Goal: Obtain resource: Obtain resource

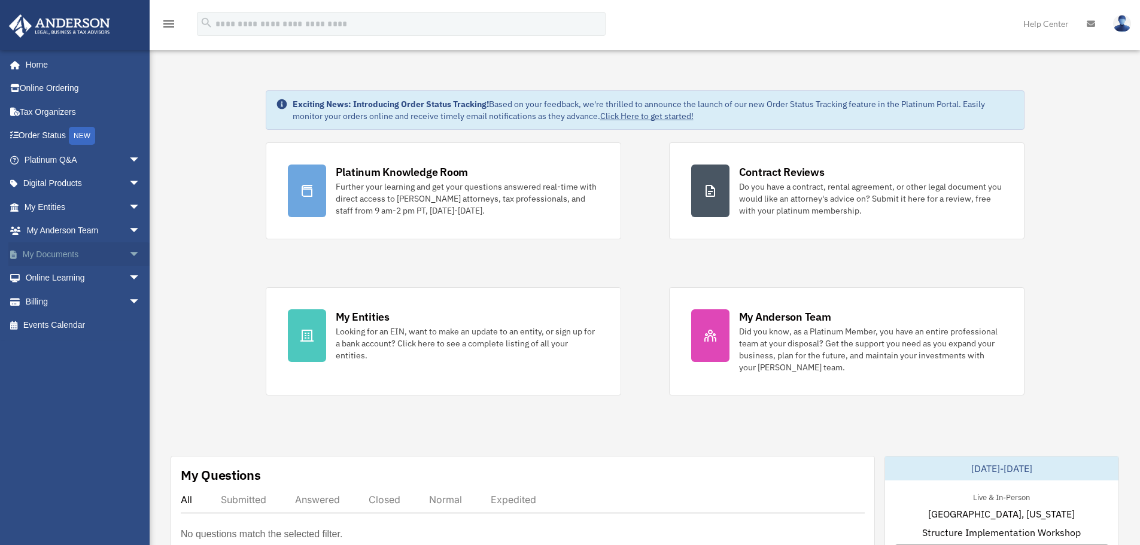
click at [56, 254] on link "My Documents arrow_drop_down" at bounding box center [83, 254] width 150 height 24
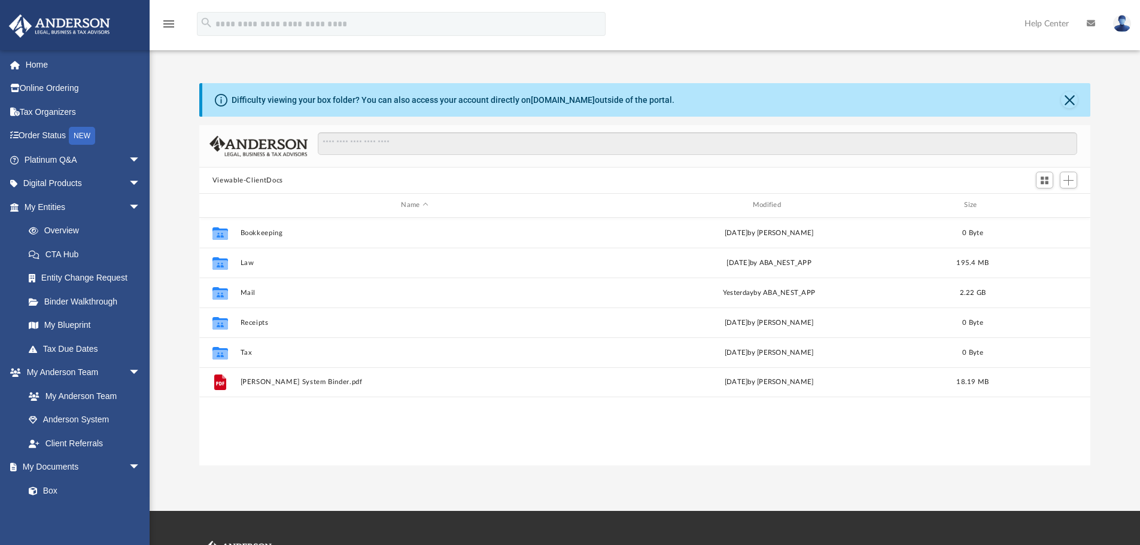
scroll to position [263, 882]
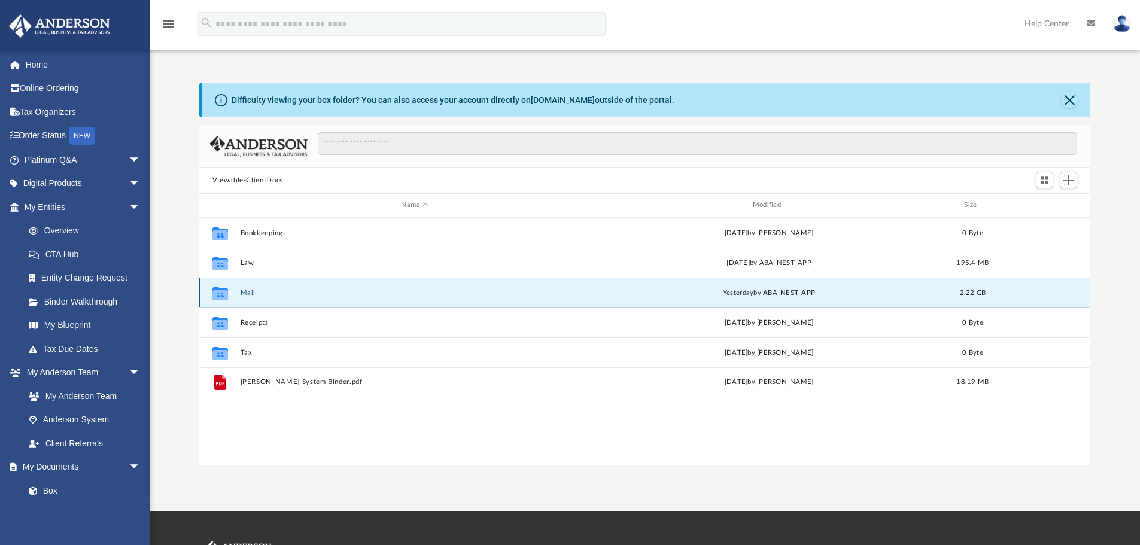
click at [266, 296] on button "Mail" at bounding box center [414, 293] width 349 height 8
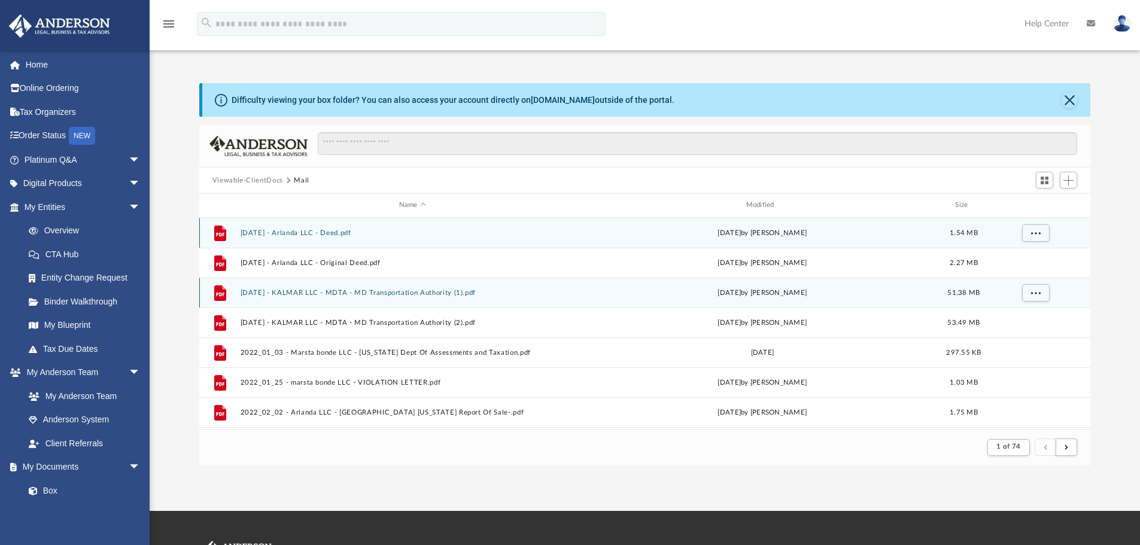
scroll to position [226, 882]
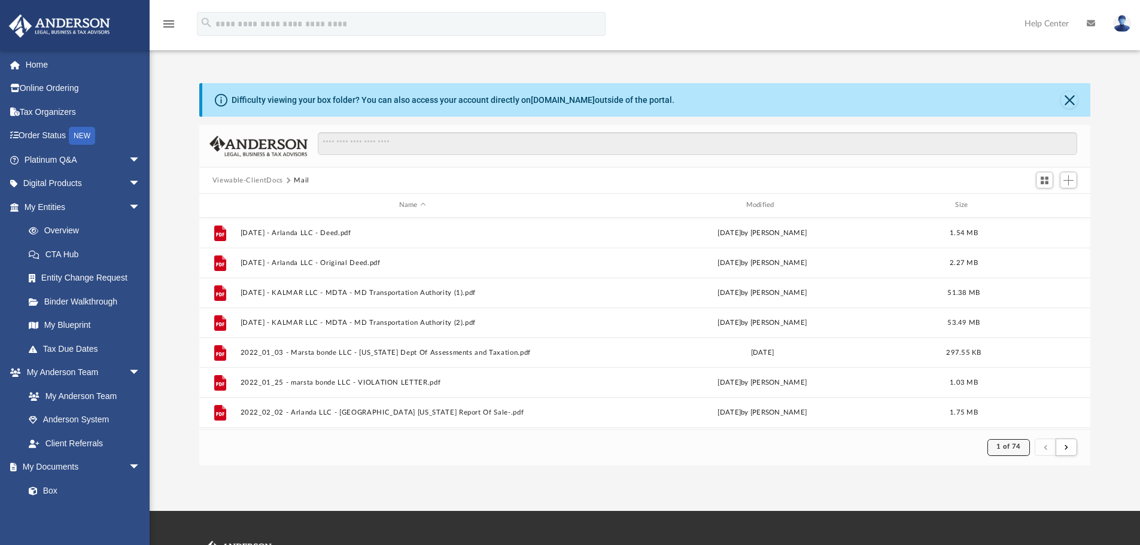
click at [1017, 451] on button "1 of 74" at bounding box center [1009, 447] width 43 height 17
click at [1015, 417] on li "74" at bounding box center [1019, 418] width 9 height 13
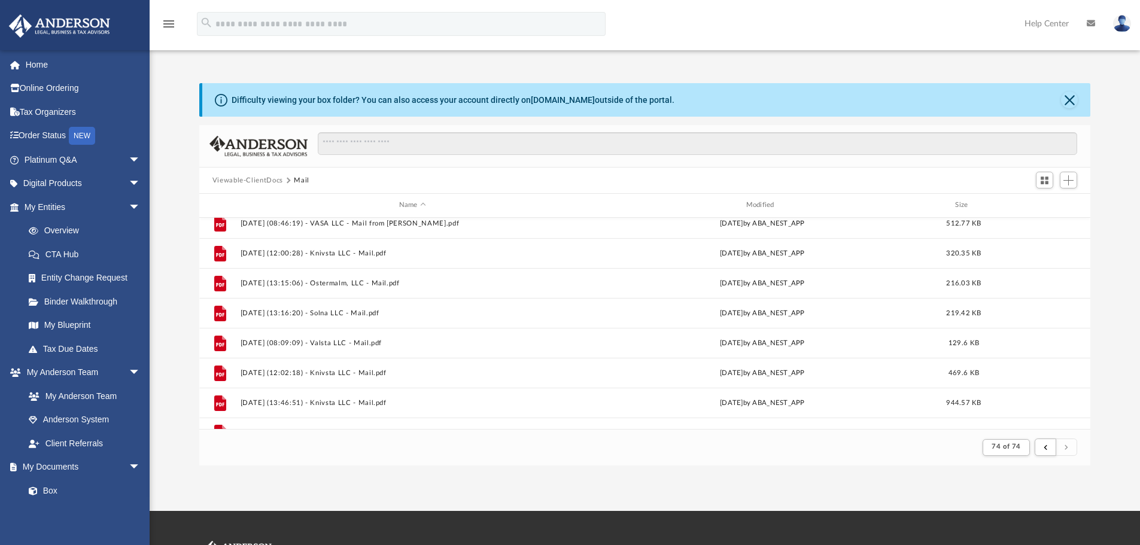
scroll to position [567, 0]
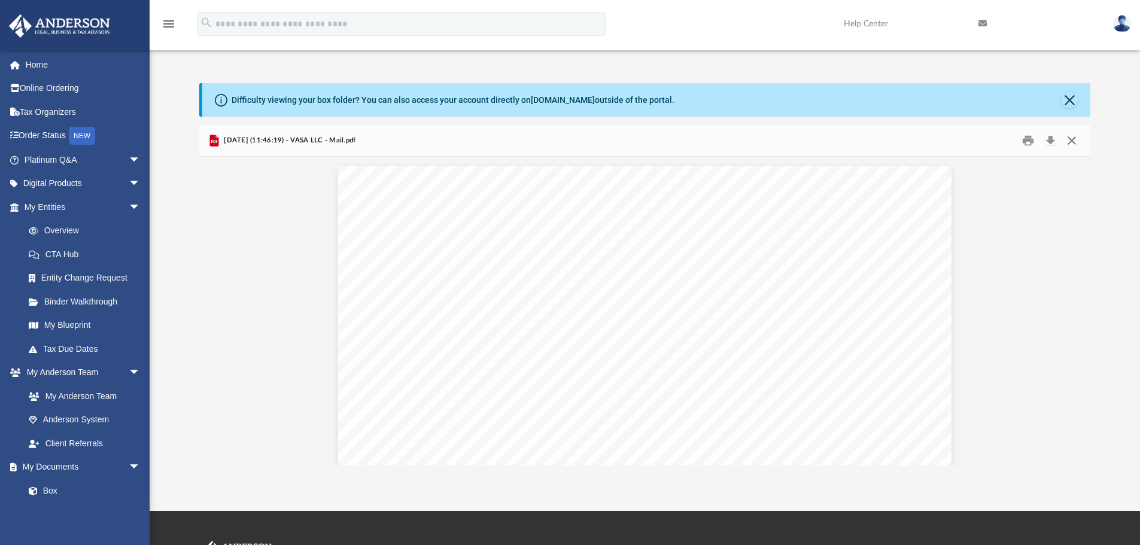
click at [1073, 134] on button "Close" at bounding box center [1072, 141] width 22 height 19
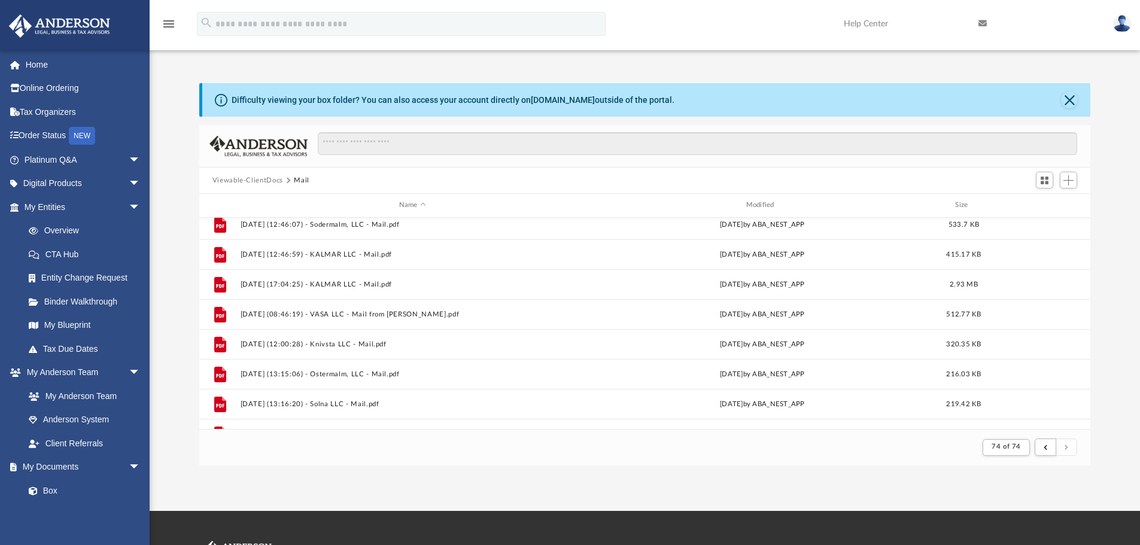
scroll to position [539, 0]
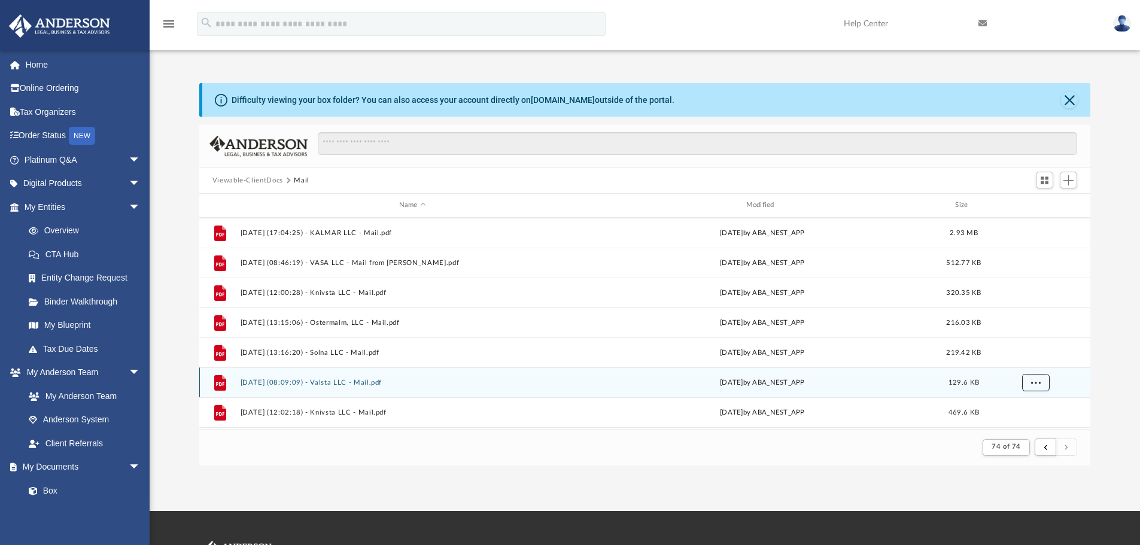
click at [1045, 386] on button "More options" at bounding box center [1036, 383] width 28 height 18
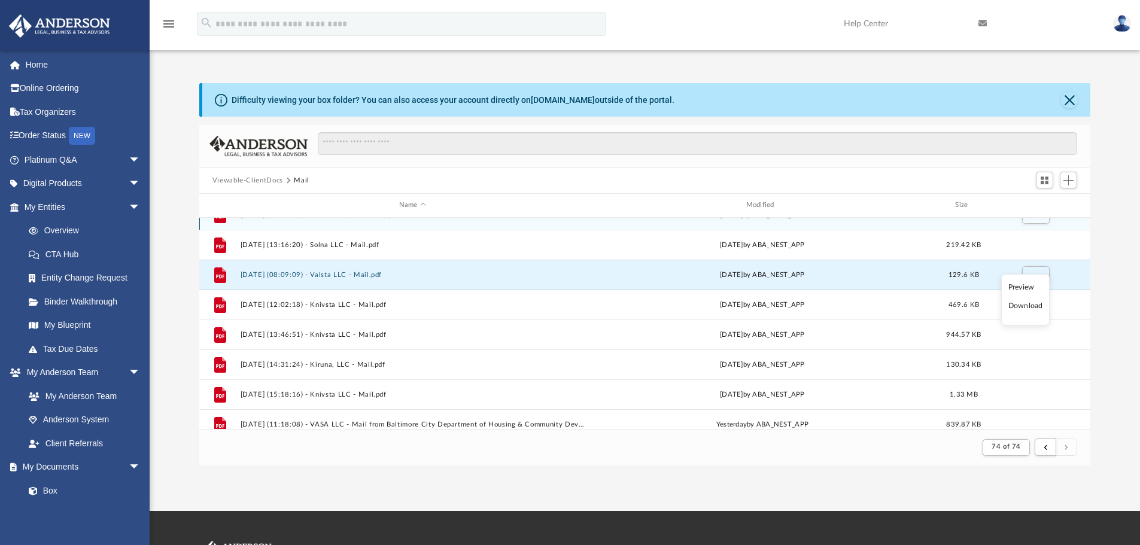
scroll to position [659, 0]
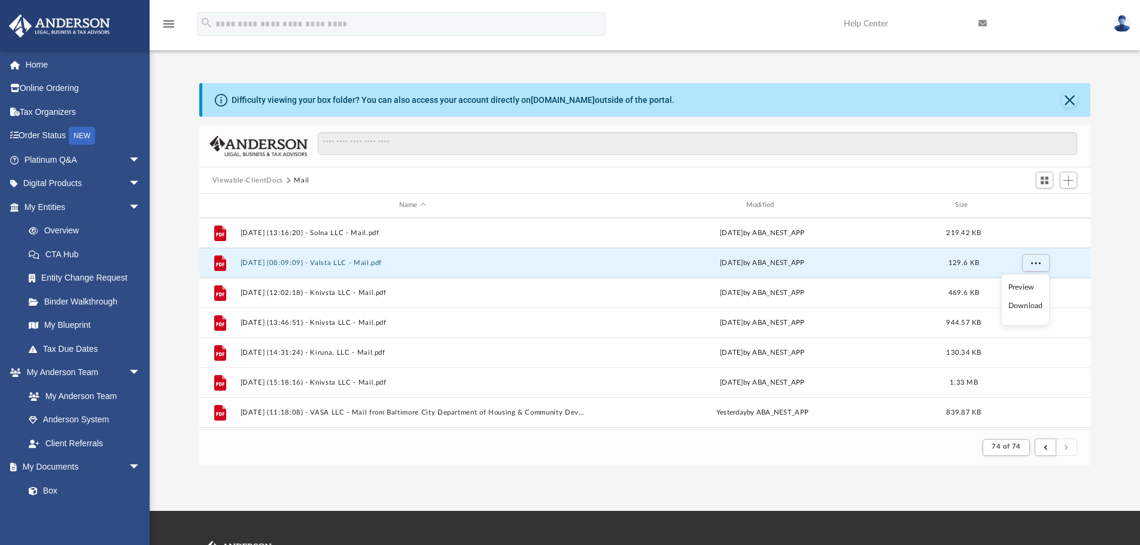
click at [1114, 286] on div "Difficulty viewing your box folder? You can also access your account directly o…" at bounding box center [645, 274] width 991 height 383
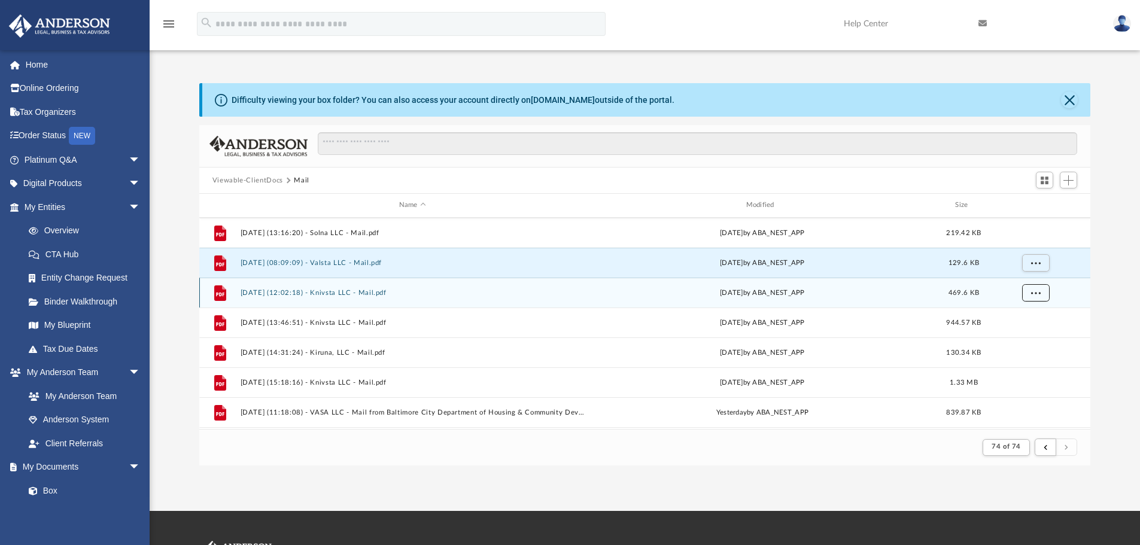
click at [1041, 292] on span "More options" at bounding box center [1036, 292] width 10 height 7
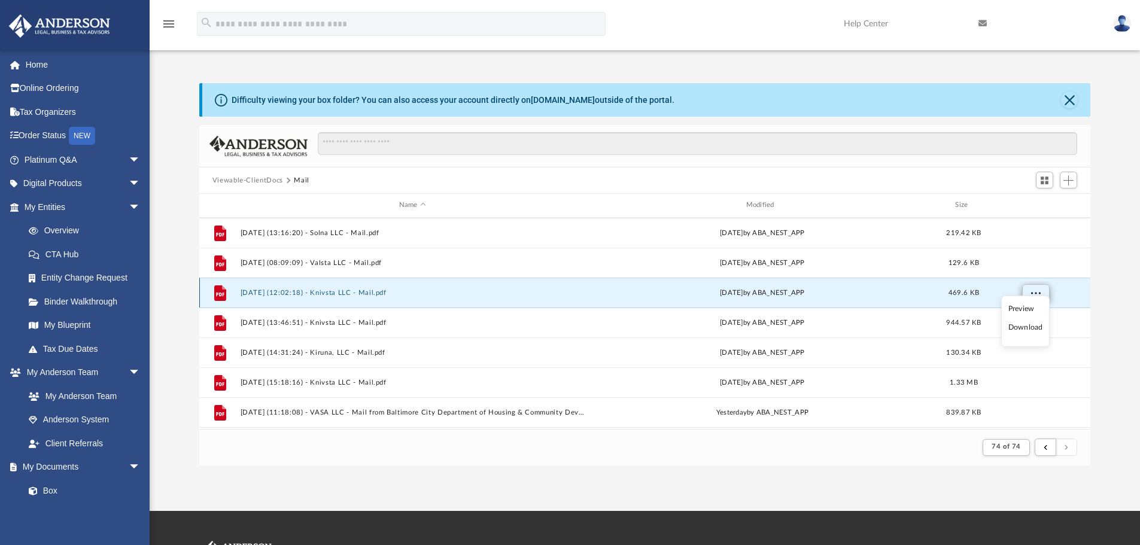
scroll to position [718, 0]
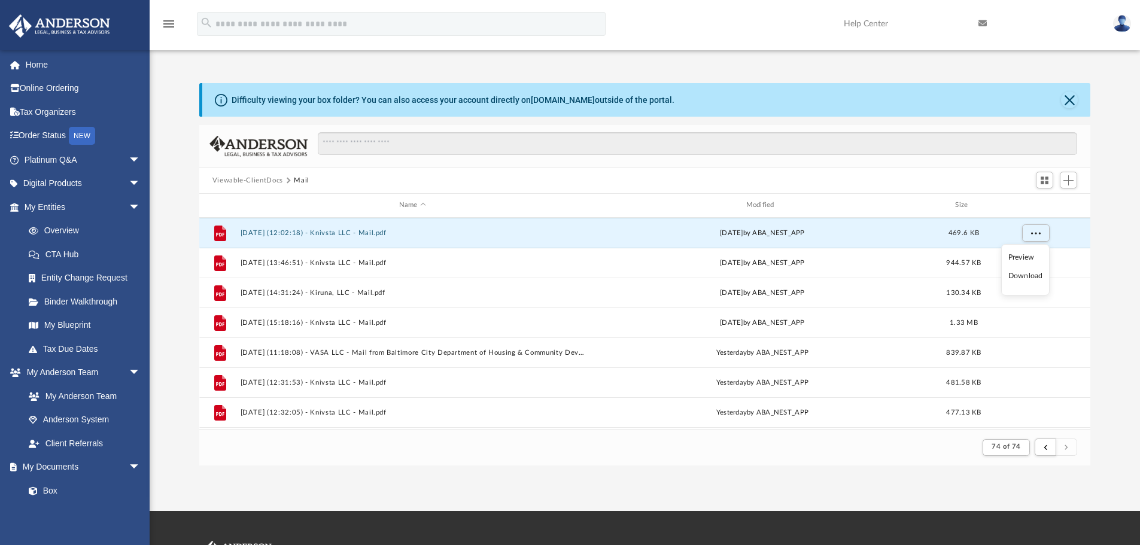
click at [1017, 258] on li "Preview" at bounding box center [1026, 257] width 35 height 13
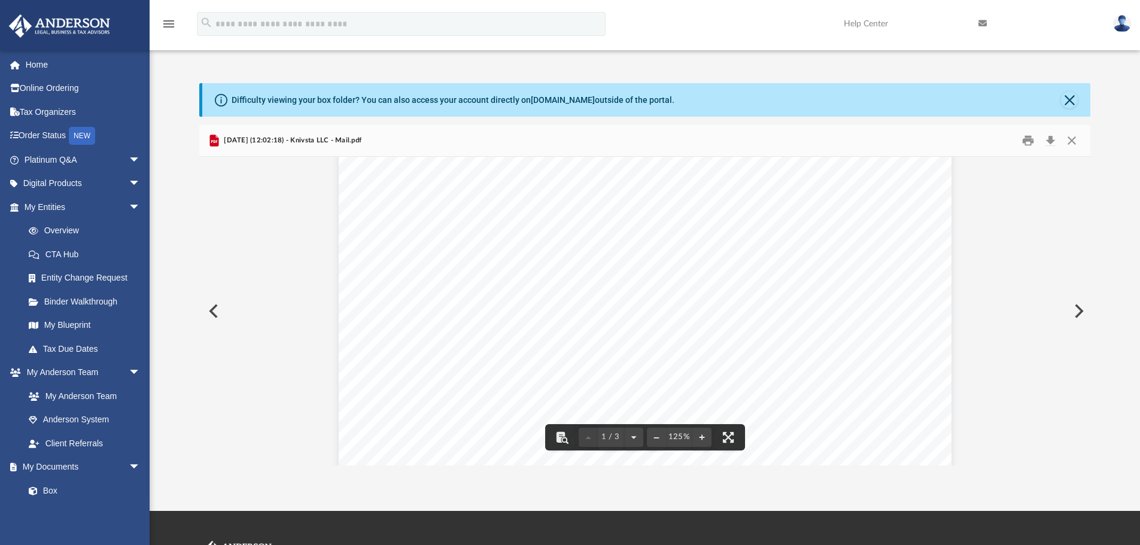
scroll to position [0, 0]
click at [1075, 132] on button "Close" at bounding box center [1072, 141] width 22 height 19
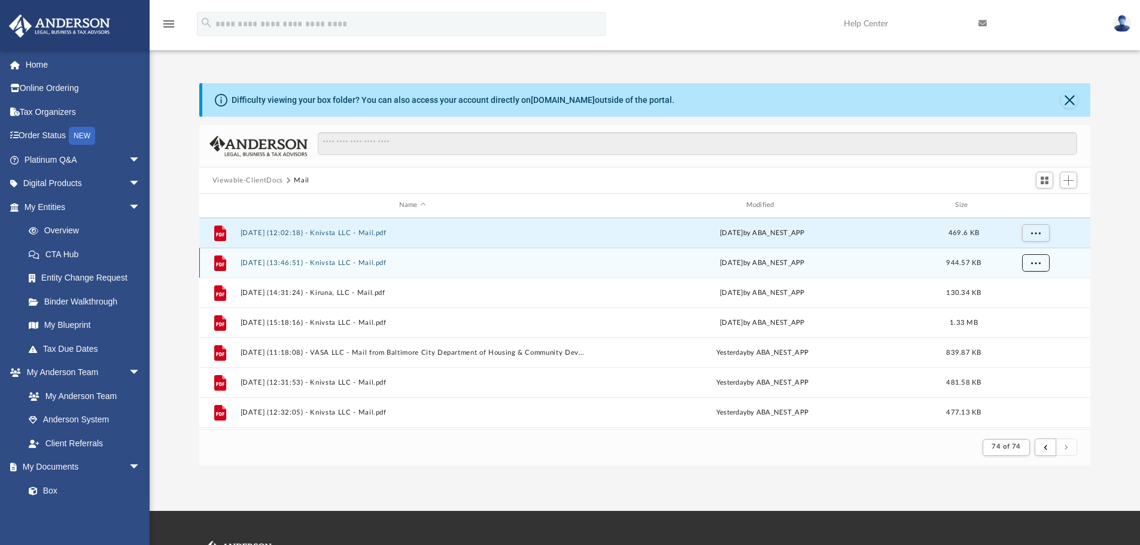
click at [1042, 265] on button "More options" at bounding box center [1036, 263] width 28 height 18
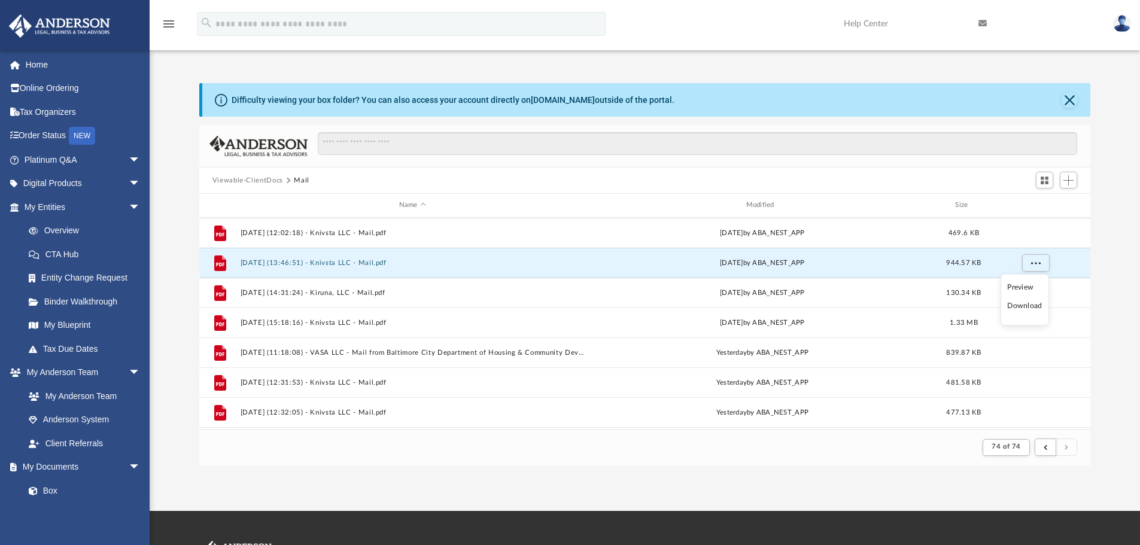
click at [1014, 286] on li "Preview" at bounding box center [1025, 287] width 35 height 13
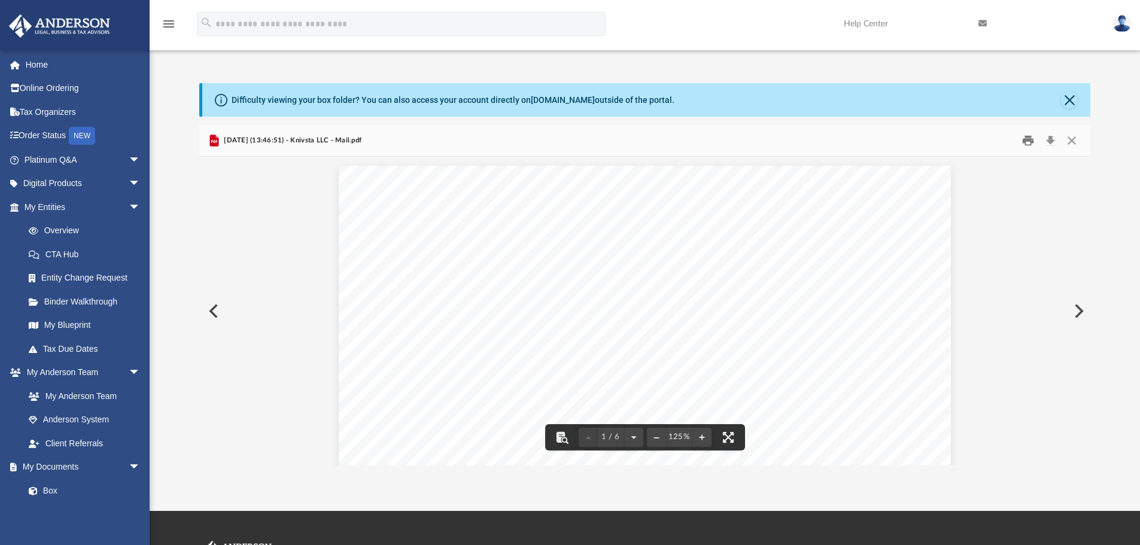
click at [1030, 141] on button "Print" at bounding box center [1029, 141] width 24 height 19
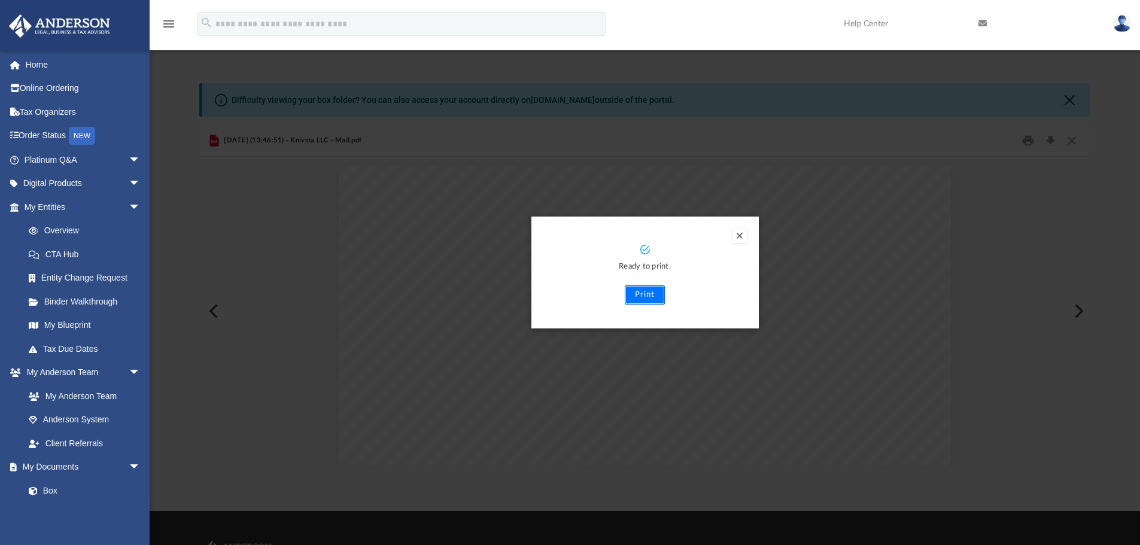
click at [644, 296] on button "Print" at bounding box center [645, 295] width 40 height 19
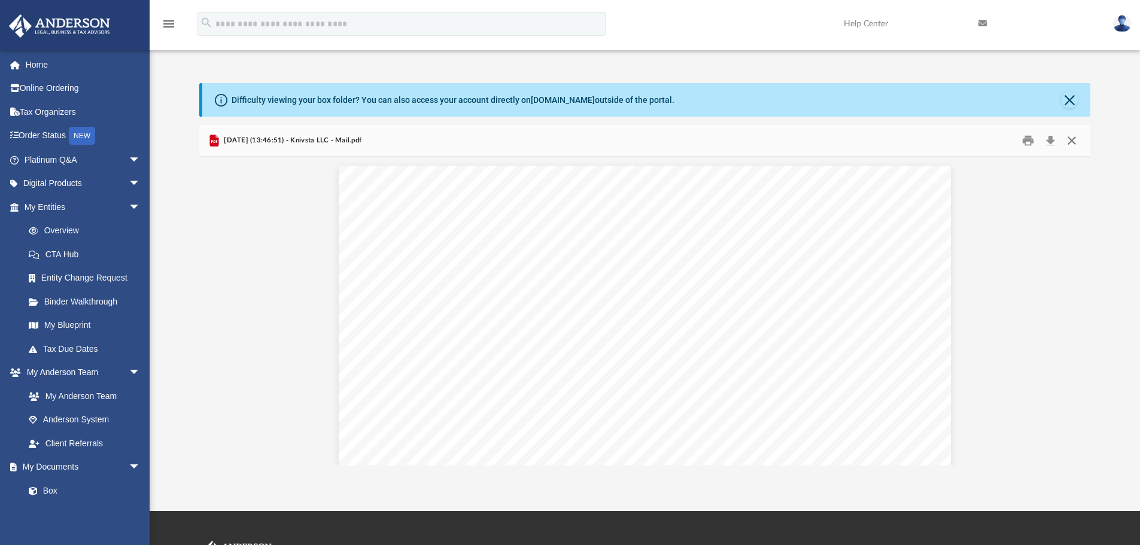
click at [1072, 137] on button "Close" at bounding box center [1072, 141] width 22 height 19
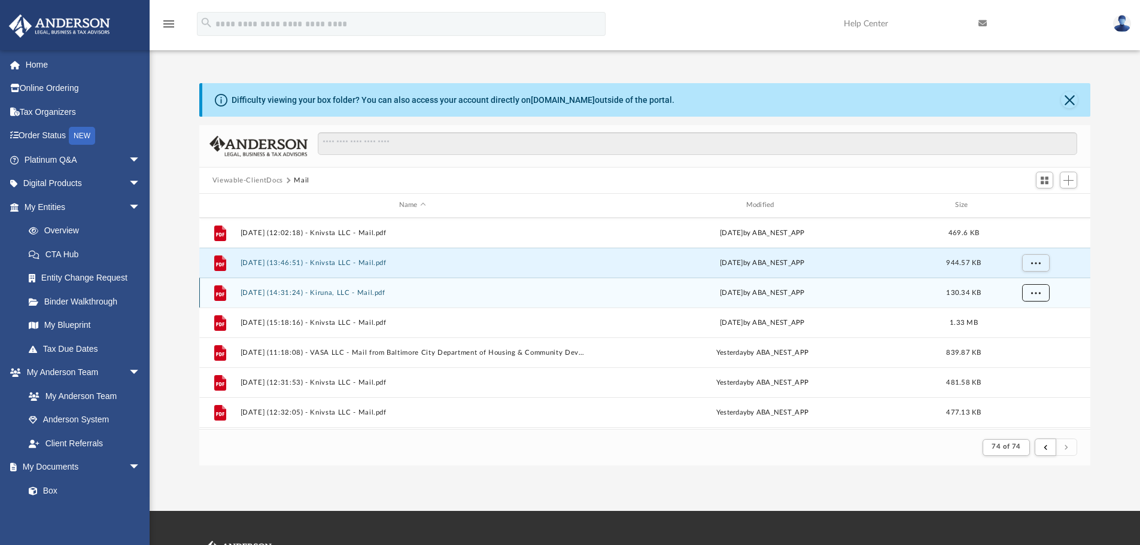
click at [1041, 291] on span "More options" at bounding box center [1036, 292] width 10 height 7
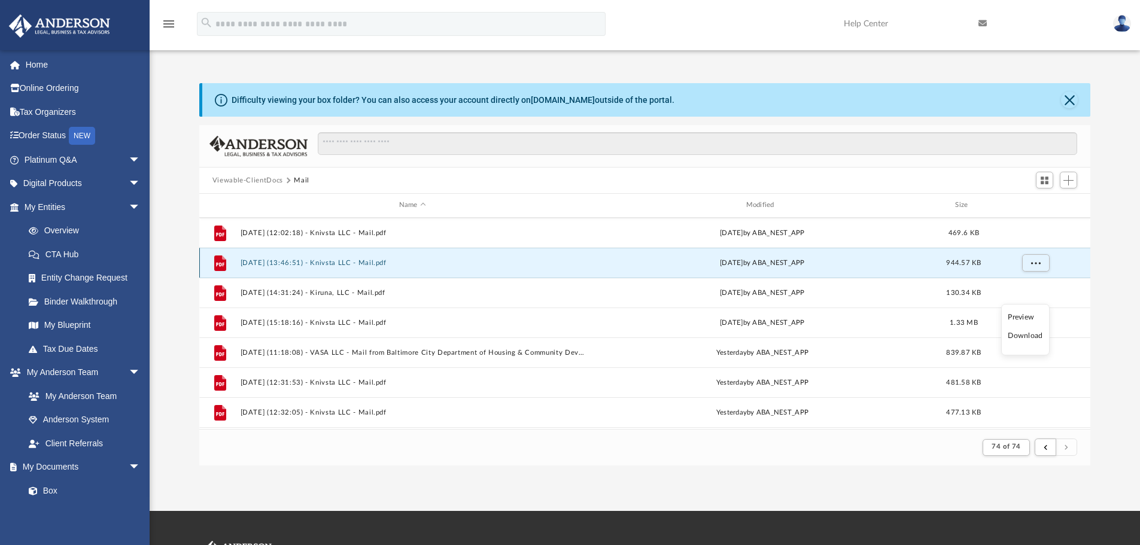
click at [492, 262] on button "2025.09.08 (13:46:51) - Knivsta LLC - Mail.pdf" at bounding box center [412, 263] width 345 height 8
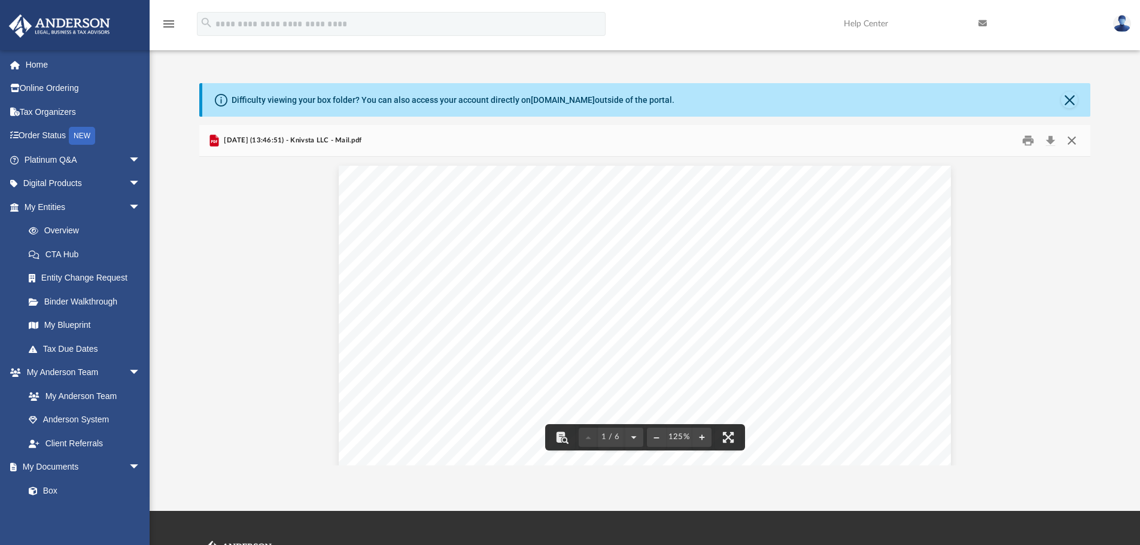
click at [1072, 141] on button "Close" at bounding box center [1072, 141] width 22 height 19
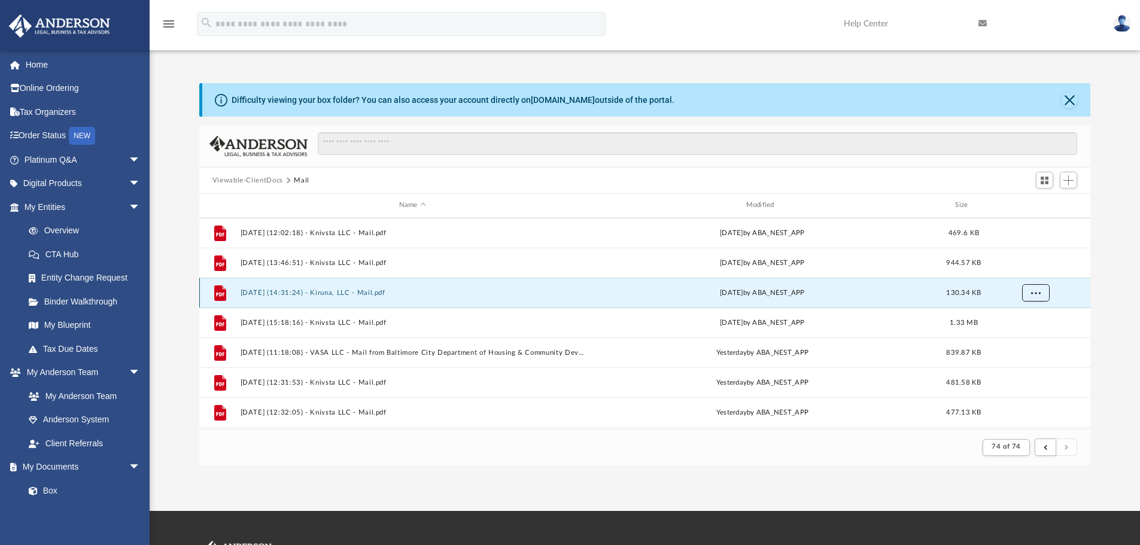
click at [1038, 298] on button "More options" at bounding box center [1036, 293] width 28 height 18
click at [1014, 314] on li "Preview" at bounding box center [1025, 317] width 35 height 13
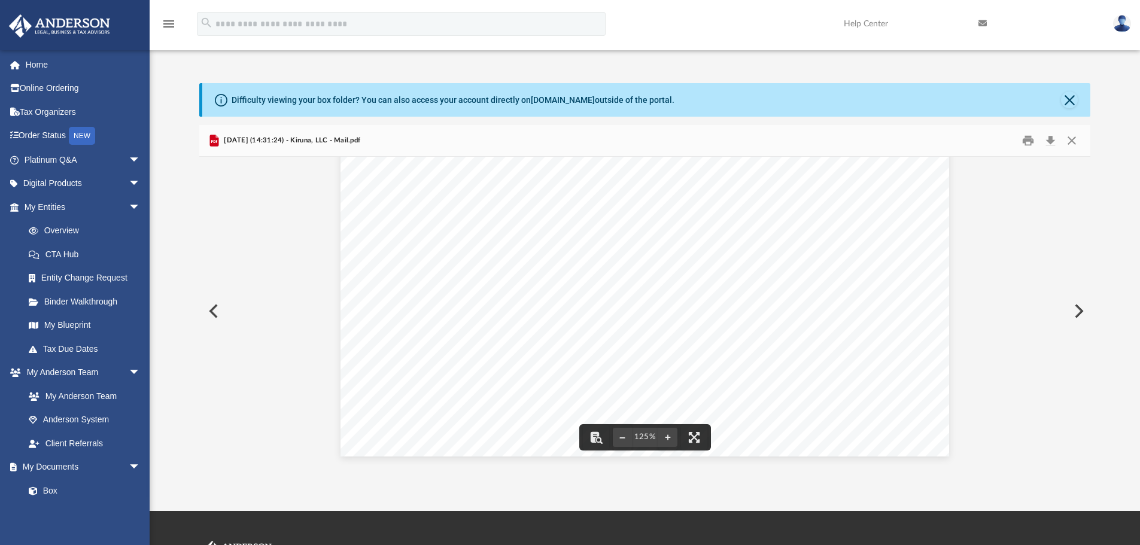
scroll to position [60, 0]
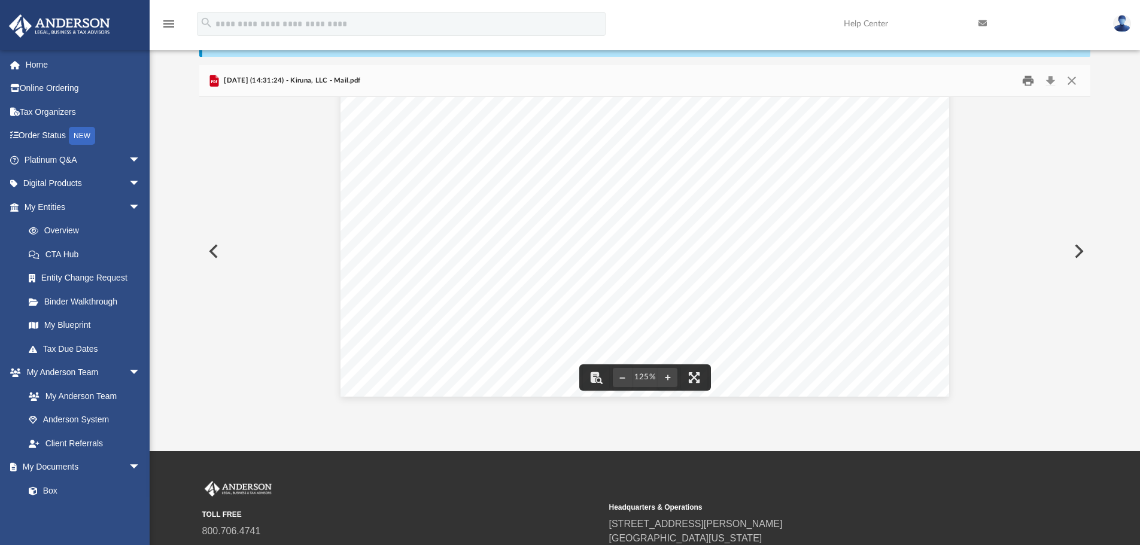
click at [1027, 79] on button "Print" at bounding box center [1029, 81] width 24 height 19
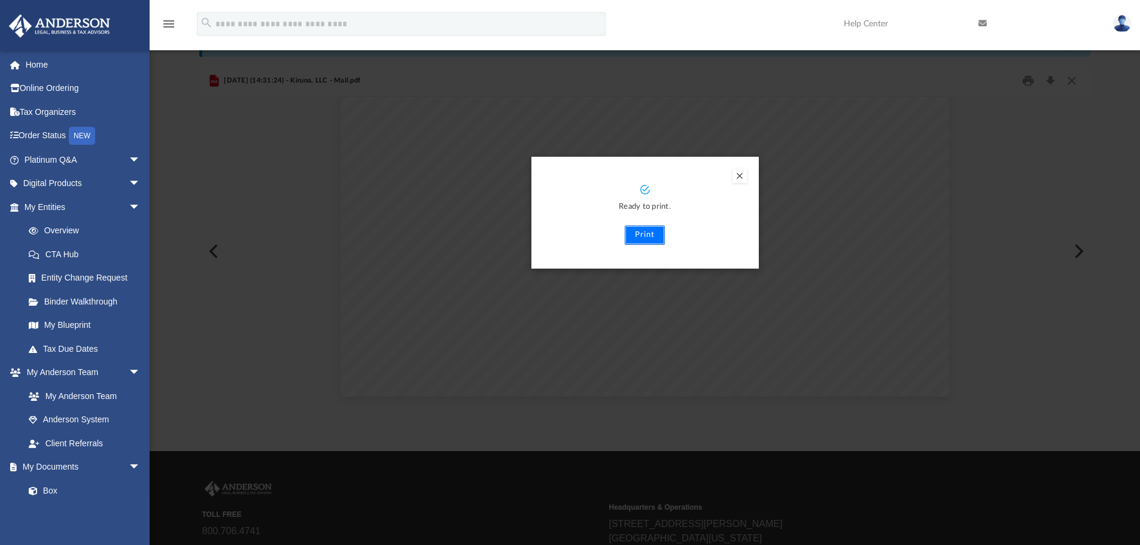
click at [649, 229] on button "Print" at bounding box center [645, 235] width 40 height 19
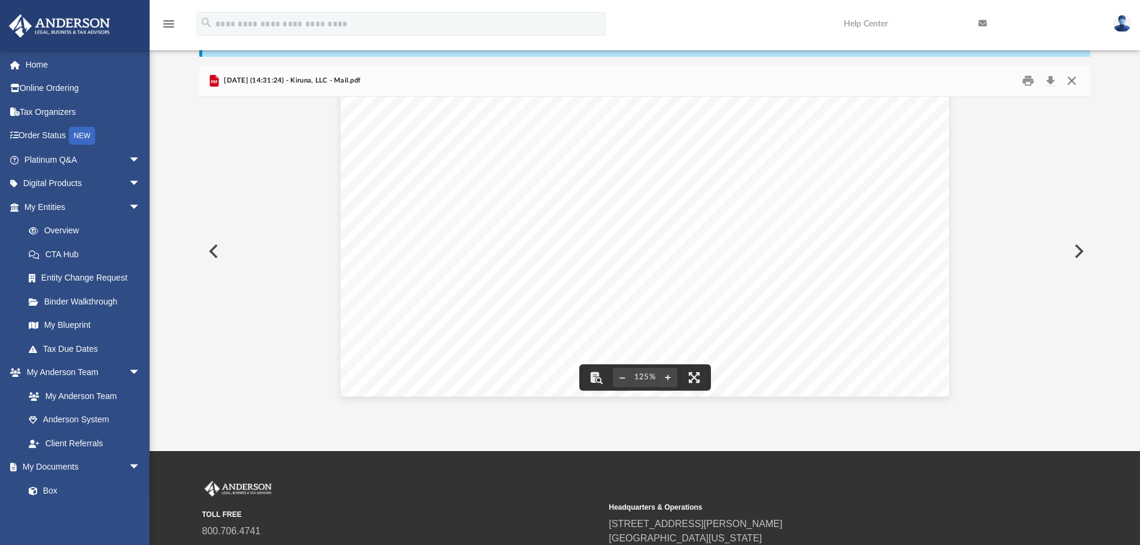
click at [1071, 81] on button "Close" at bounding box center [1072, 81] width 22 height 19
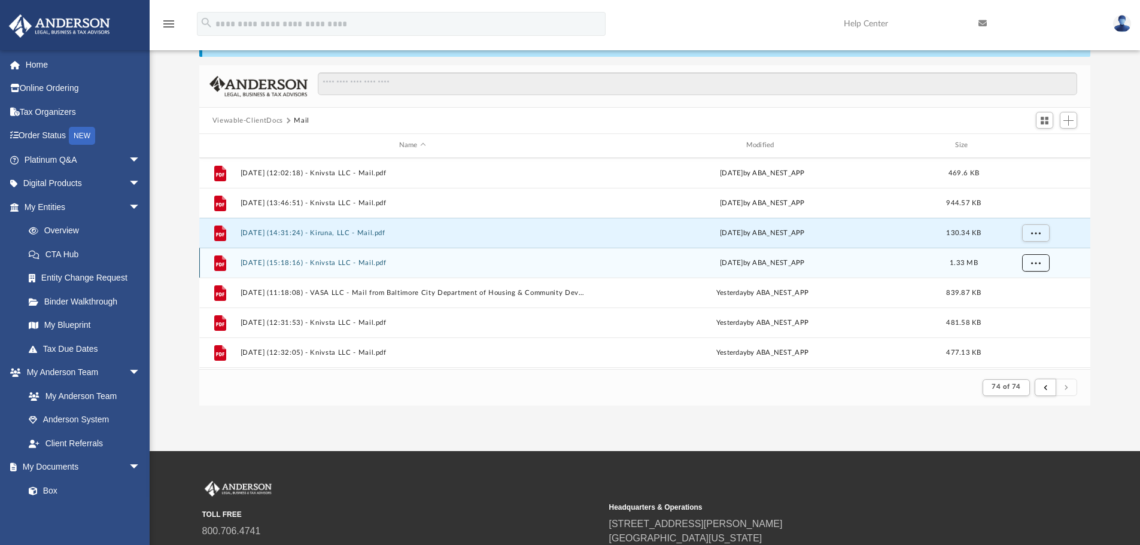
click at [1044, 265] on button "More options" at bounding box center [1036, 263] width 28 height 18
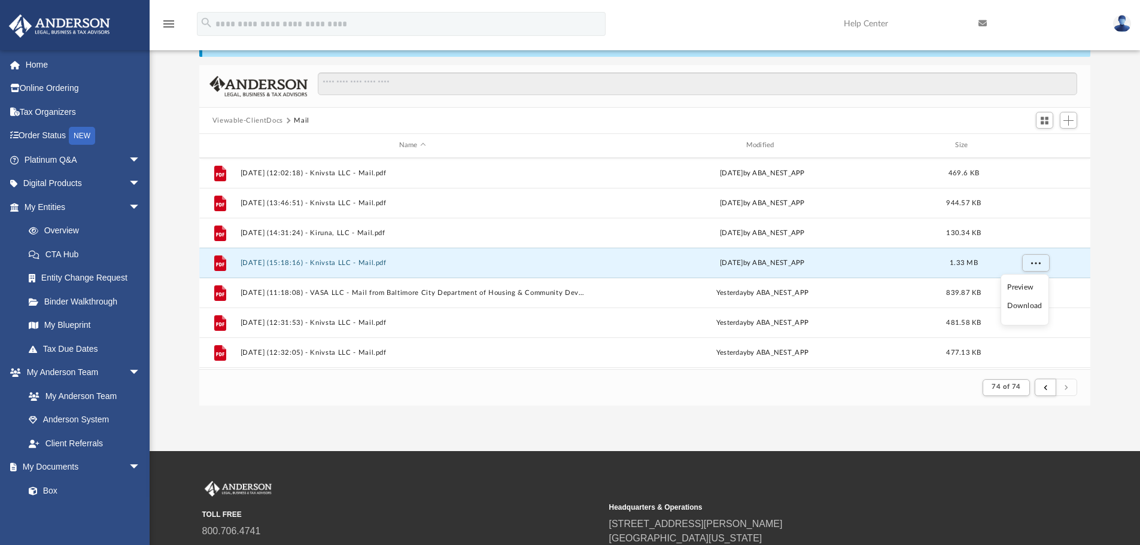
click at [1017, 287] on li "Preview" at bounding box center [1025, 287] width 35 height 13
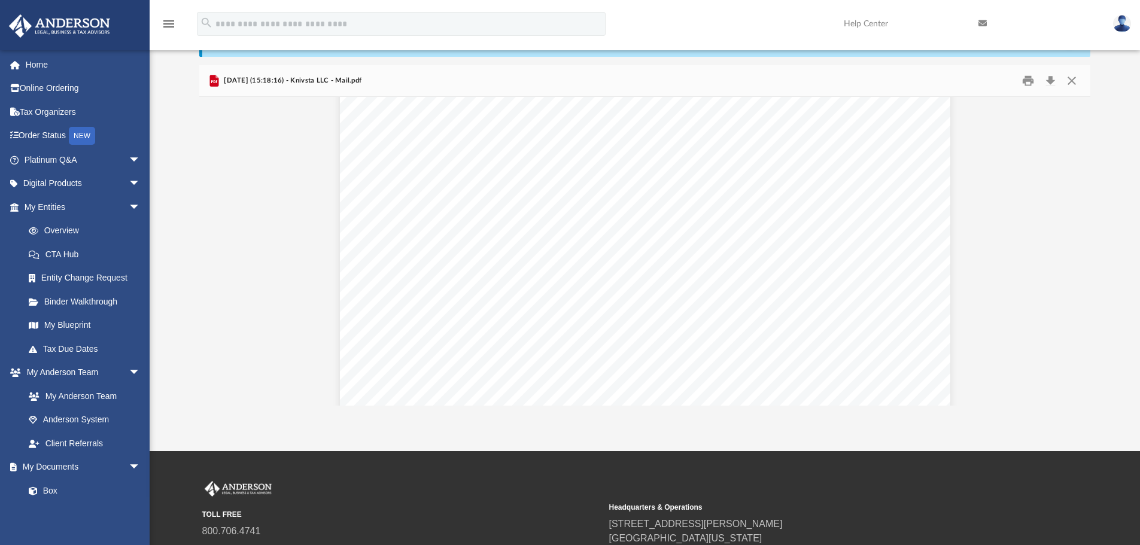
scroll to position [0, 0]
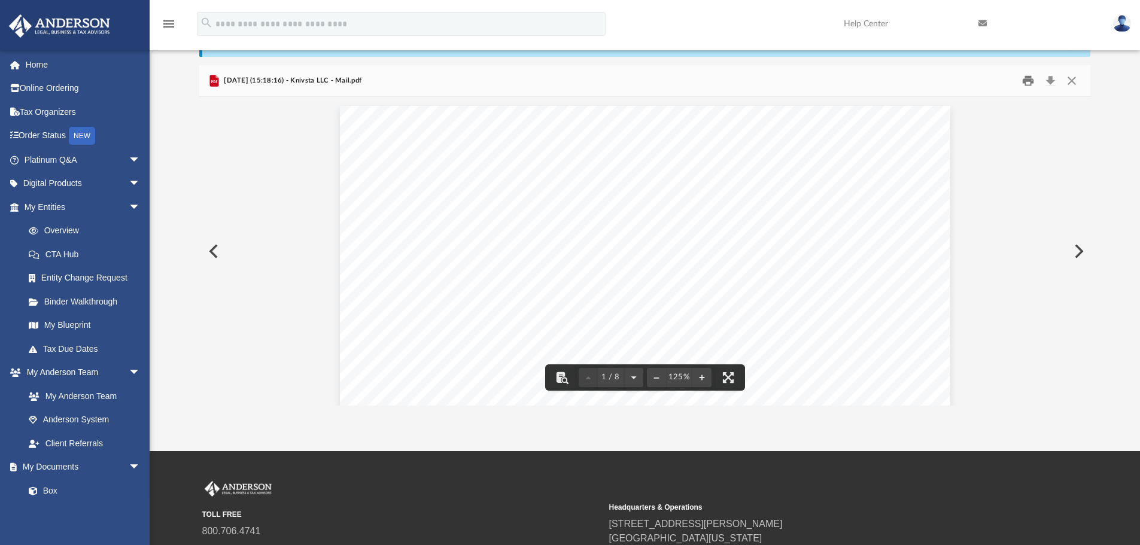
click at [1029, 83] on button "Print" at bounding box center [1029, 81] width 24 height 19
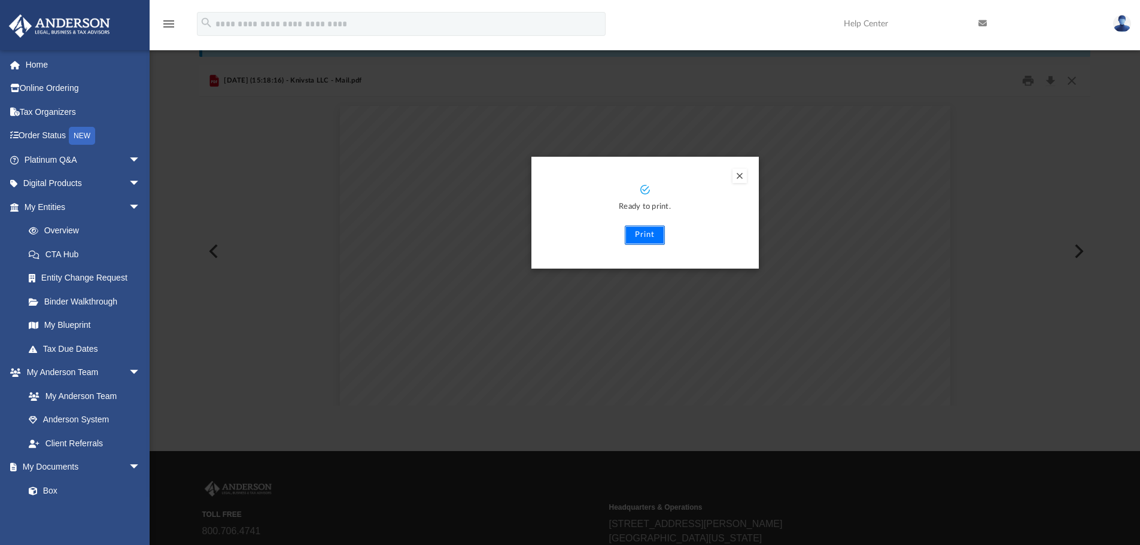
click at [634, 235] on button "Print" at bounding box center [645, 235] width 40 height 19
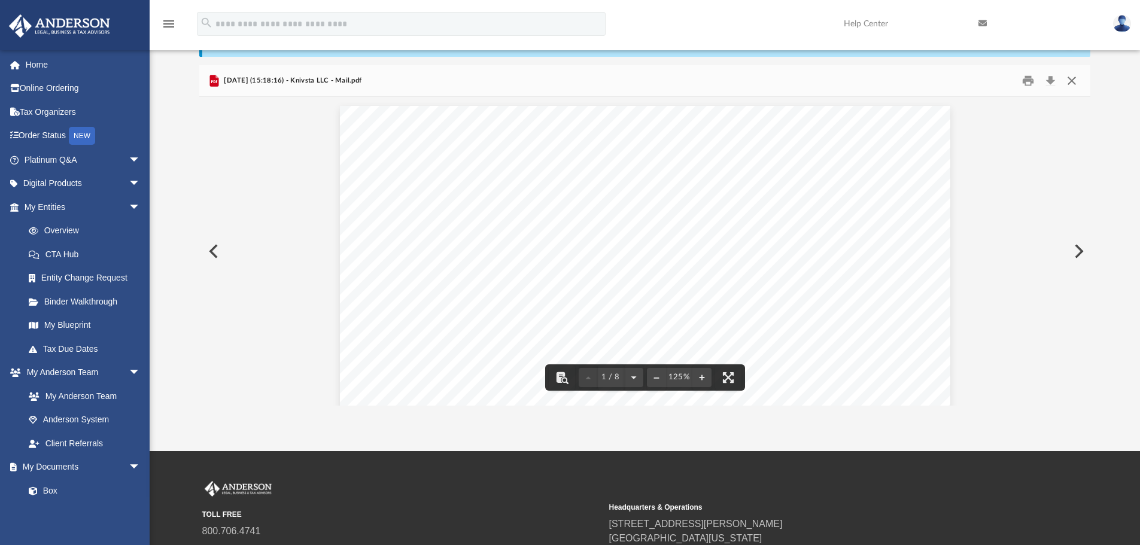
click at [1075, 84] on button "Close" at bounding box center [1072, 81] width 22 height 19
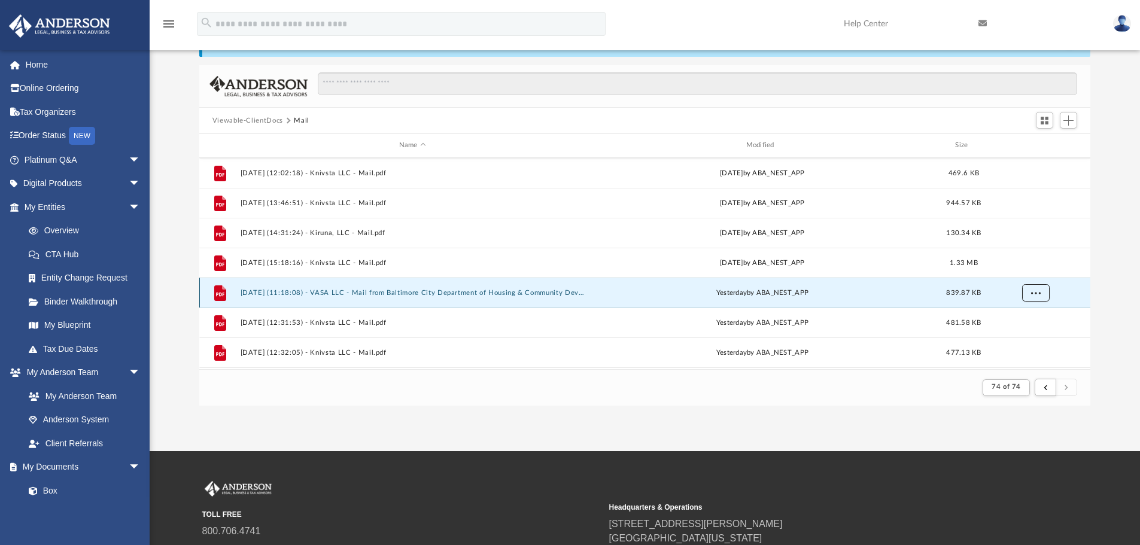
click at [1039, 289] on button "More options" at bounding box center [1036, 293] width 28 height 18
click at [1021, 318] on li "Preview" at bounding box center [1025, 317] width 35 height 13
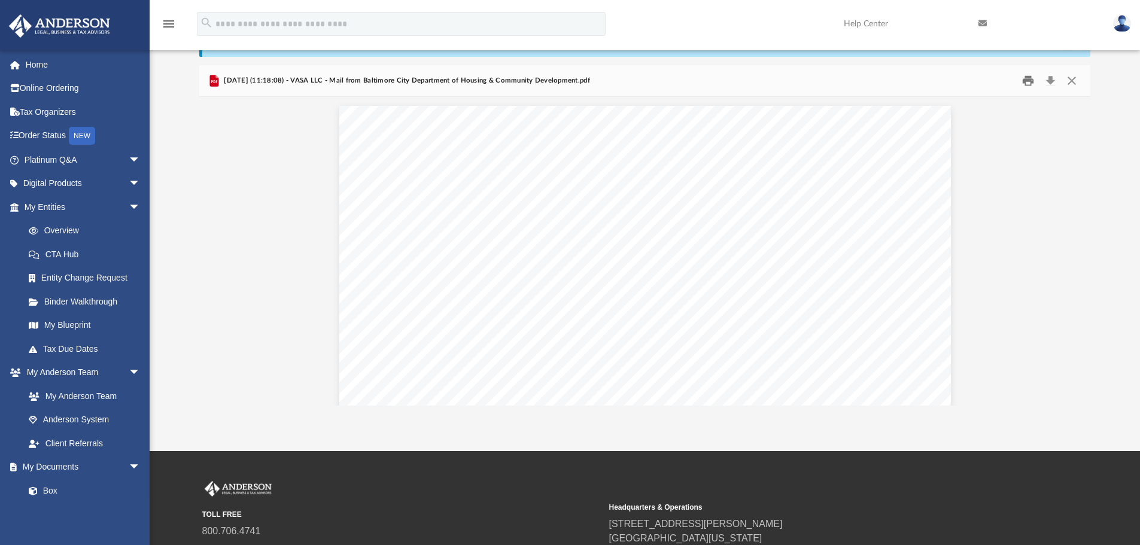
click at [1026, 80] on button "Print" at bounding box center [1029, 81] width 24 height 19
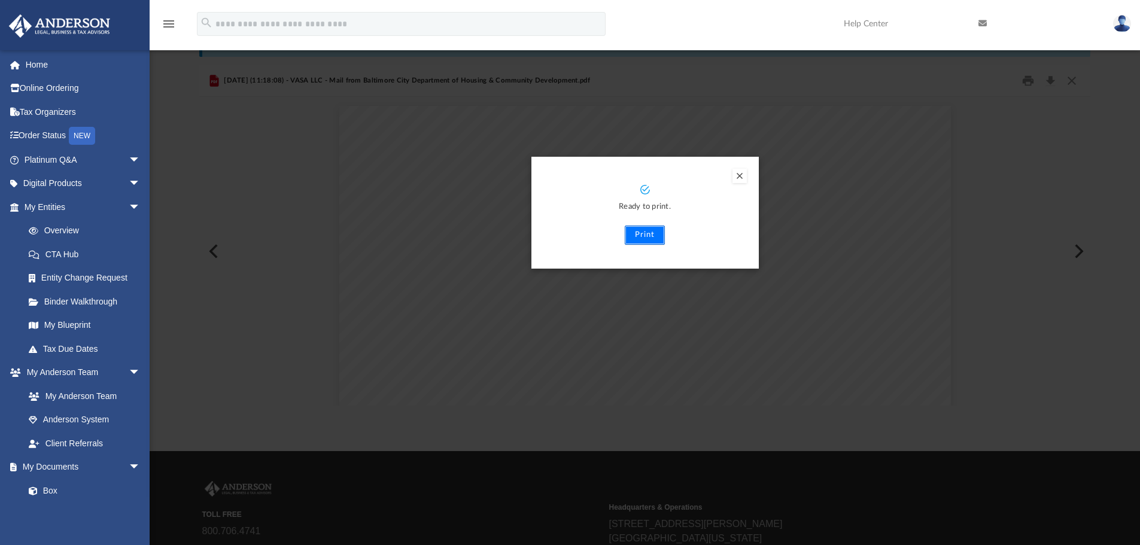
click at [649, 226] on button "Print" at bounding box center [645, 235] width 40 height 19
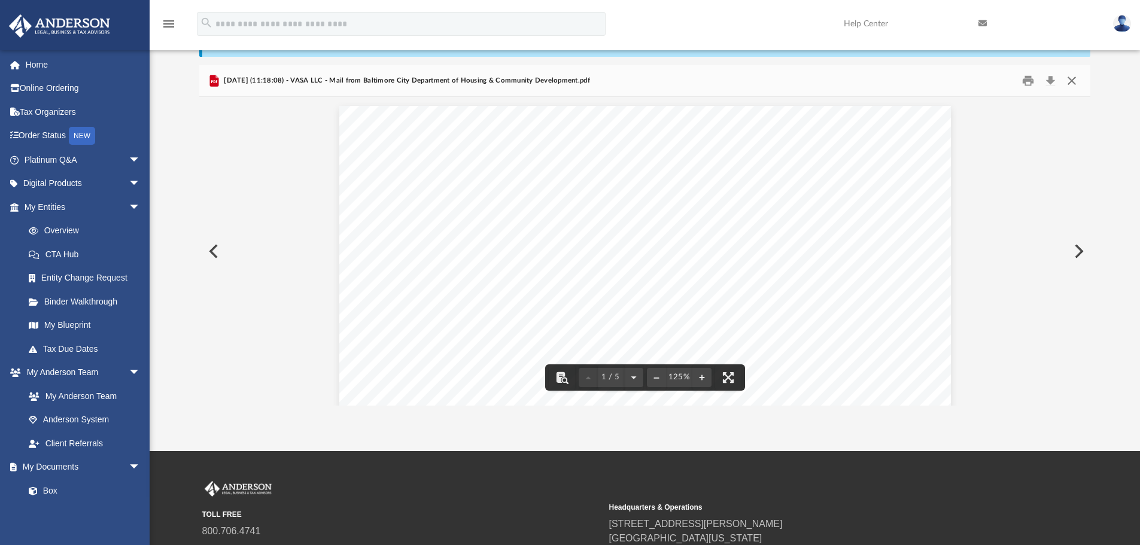
click at [1073, 82] on button "Close" at bounding box center [1072, 81] width 22 height 19
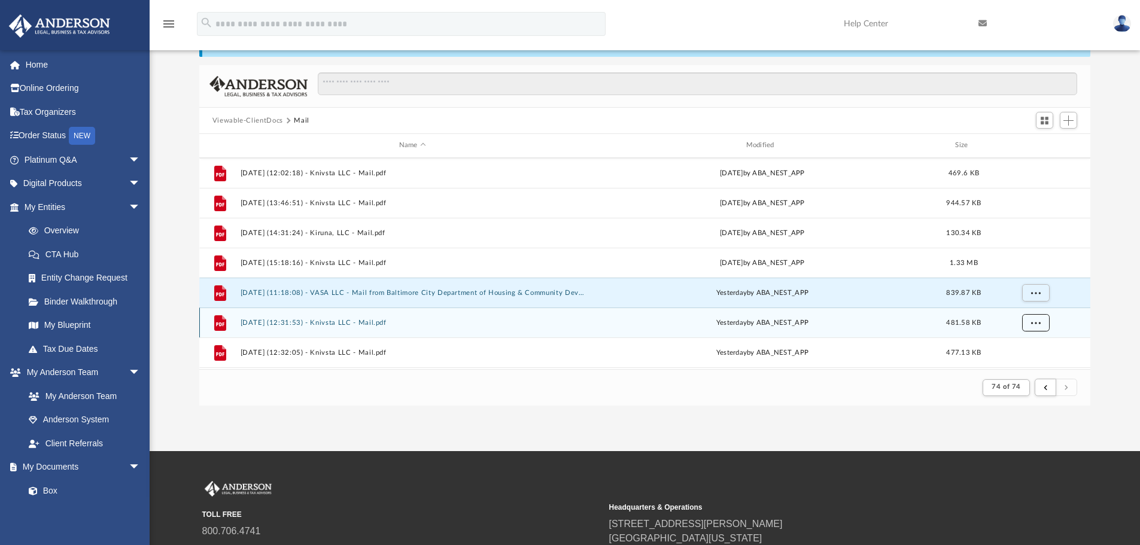
click at [1036, 321] on span "More options" at bounding box center [1036, 322] width 10 height 7
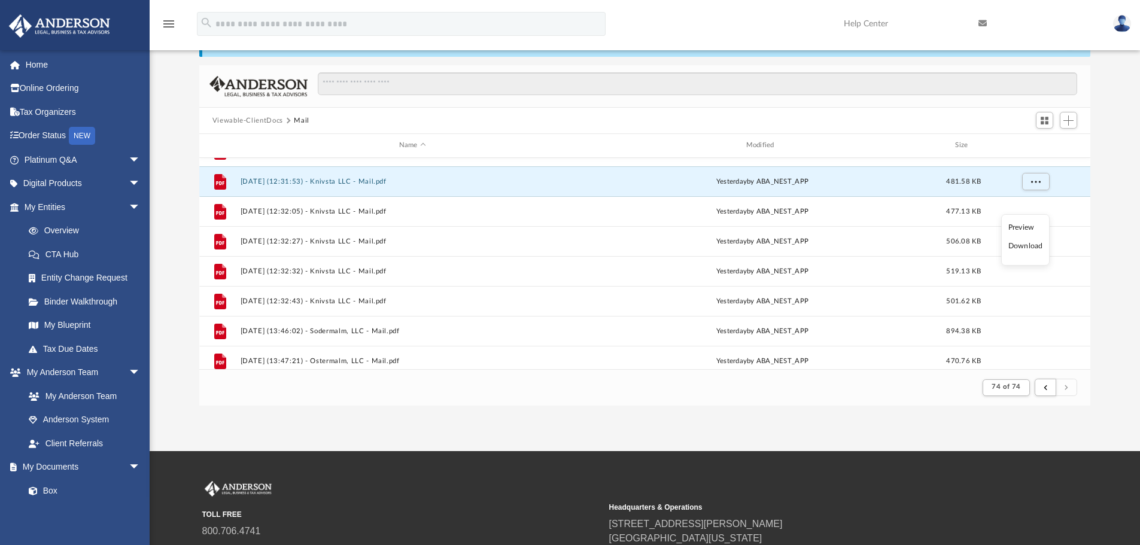
scroll to position [838, 0]
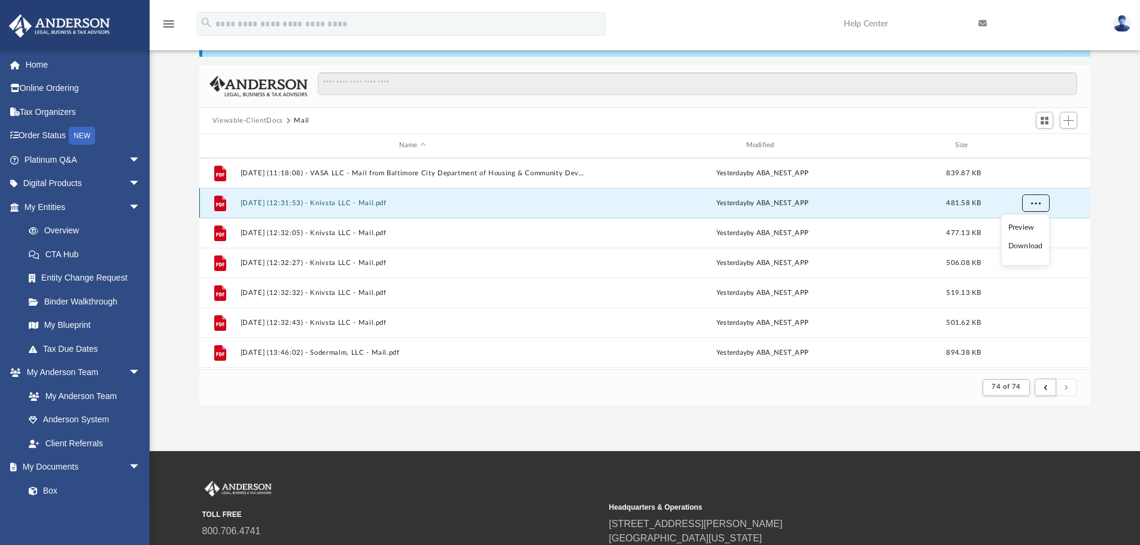
click at [1045, 207] on button "More options" at bounding box center [1036, 203] width 28 height 18
click at [1039, 206] on button "More options" at bounding box center [1036, 203] width 28 height 18
click at [1019, 227] on li "Preview" at bounding box center [1025, 228] width 35 height 13
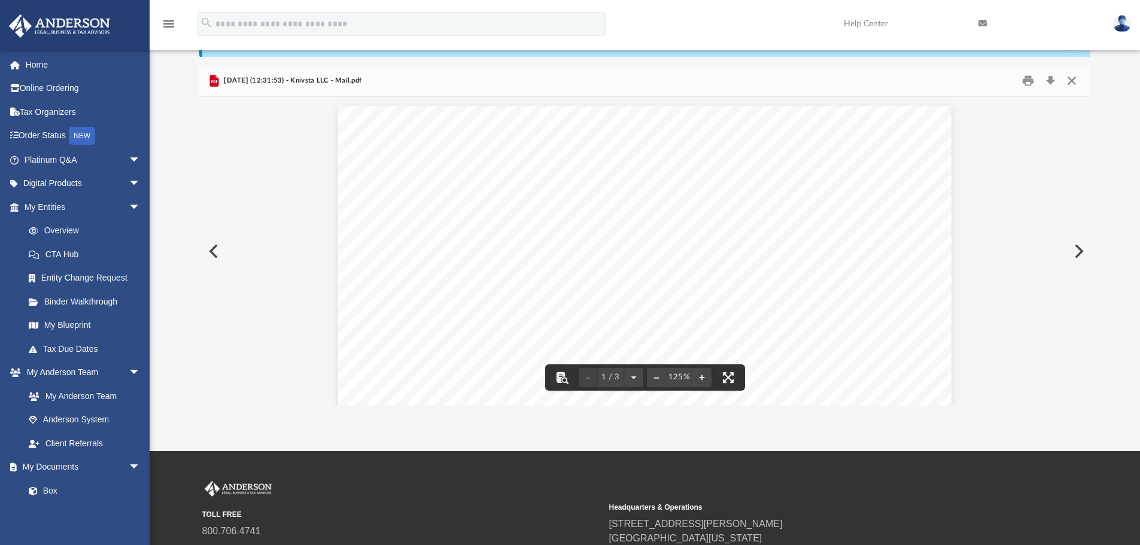
click at [1073, 83] on button "Close" at bounding box center [1072, 81] width 22 height 19
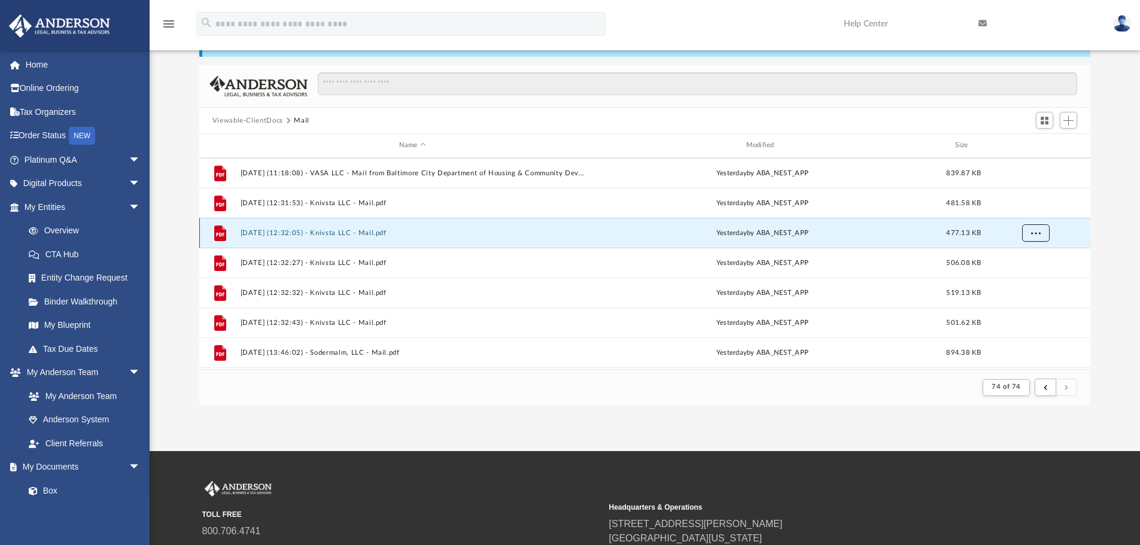
click at [1036, 231] on span "More options" at bounding box center [1036, 232] width 10 height 7
click at [1027, 255] on li "Preview" at bounding box center [1025, 257] width 35 height 13
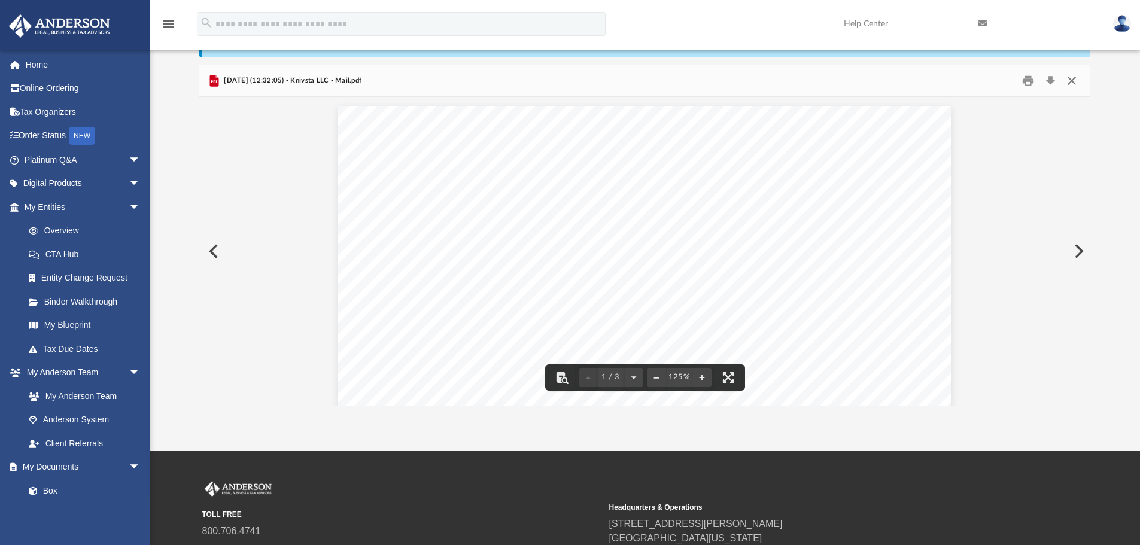
click at [1073, 80] on button "Close" at bounding box center [1072, 81] width 22 height 19
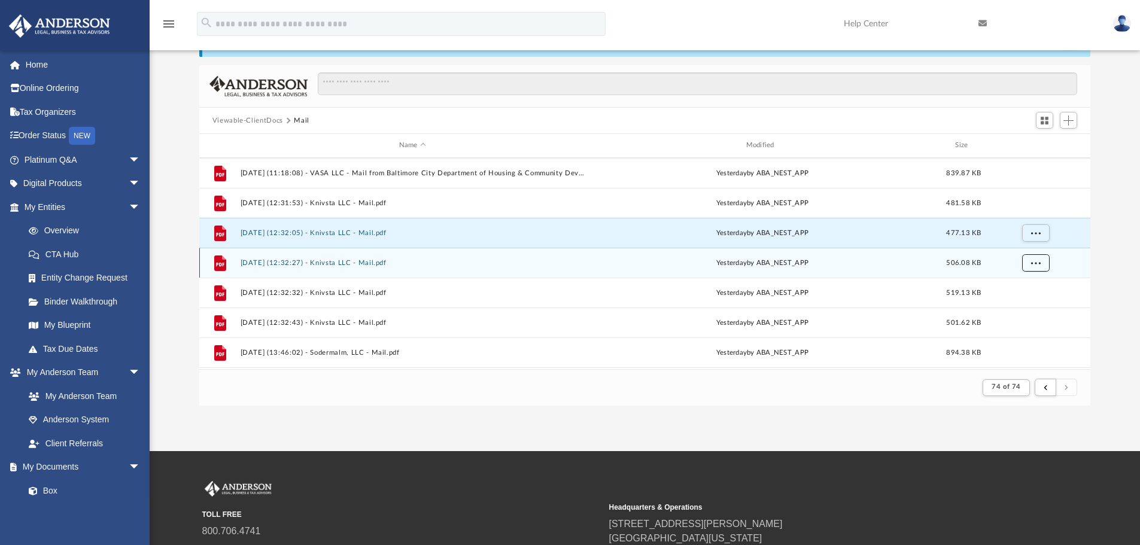
click at [1048, 265] on button "More options" at bounding box center [1036, 263] width 28 height 18
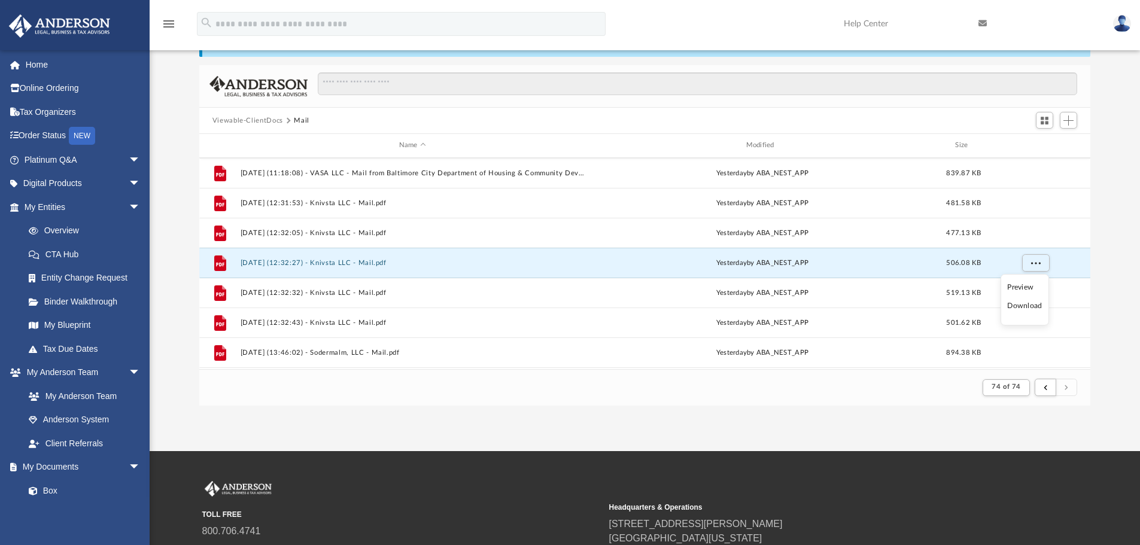
click at [1020, 286] on li "Preview" at bounding box center [1025, 287] width 35 height 13
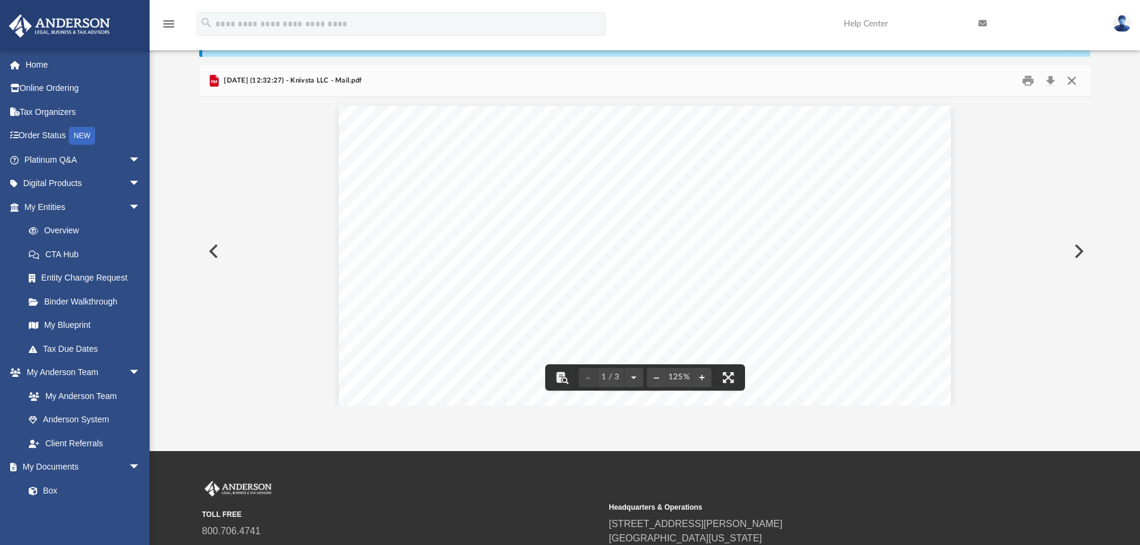
click at [1076, 84] on button "Close" at bounding box center [1072, 81] width 22 height 19
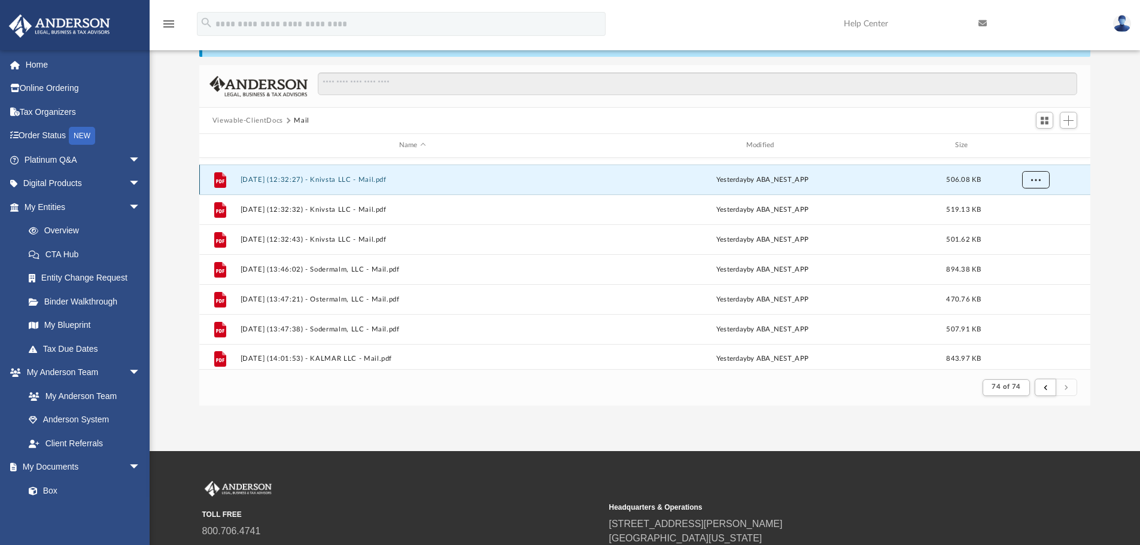
scroll to position [926, 0]
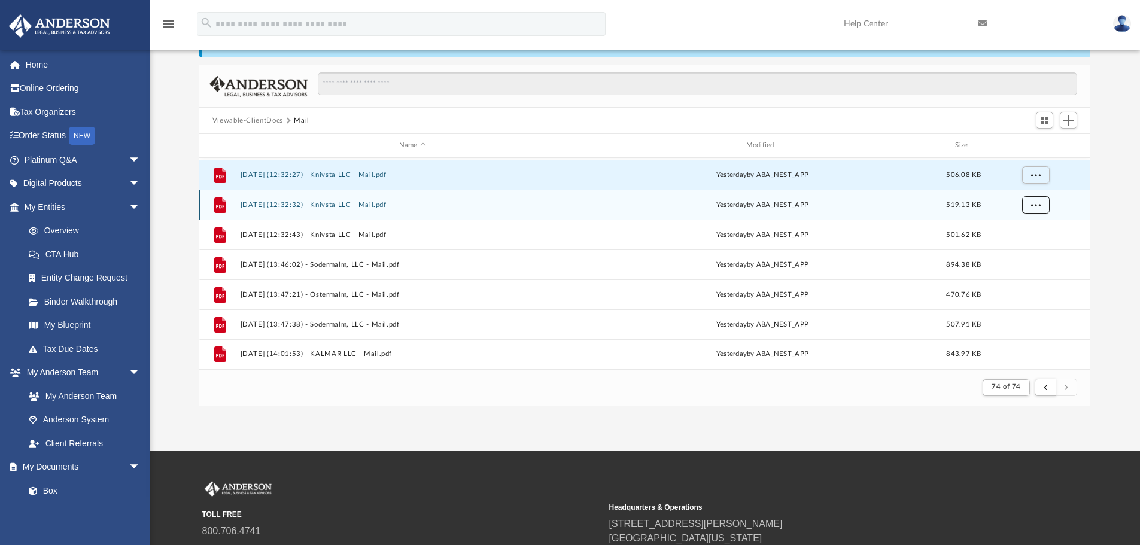
click at [1036, 204] on span "More options" at bounding box center [1036, 204] width 10 height 7
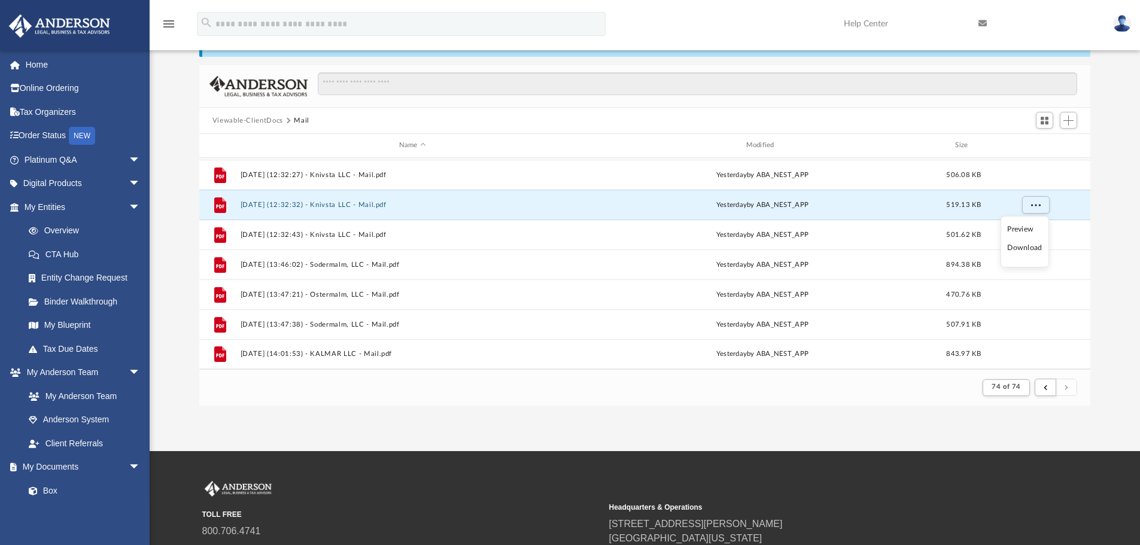
click at [1028, 233] on li "Preview" at bounding box center [1025, 229] width 35 height 13
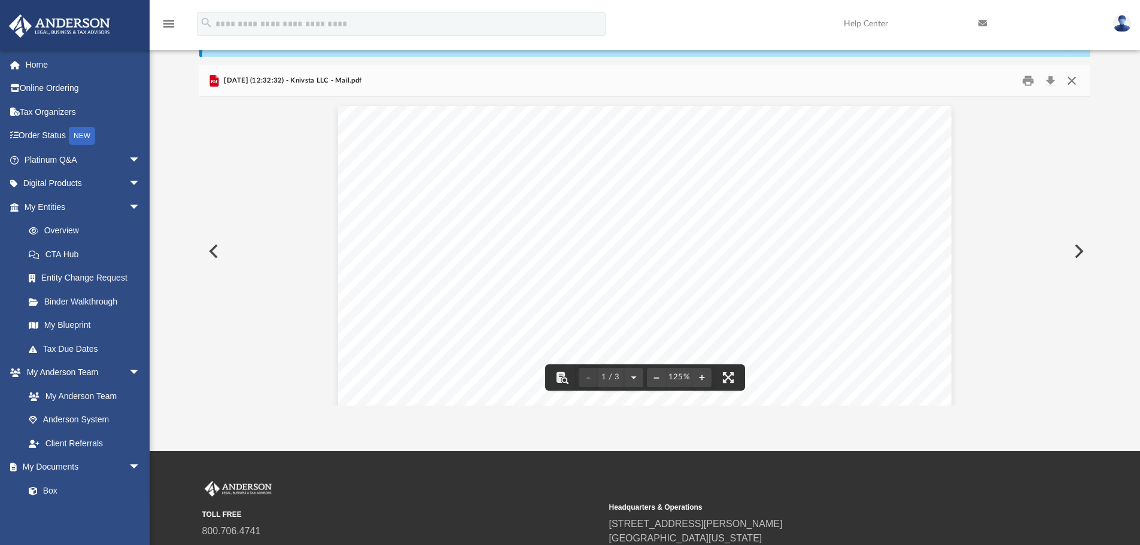
click at [1066, 79] on button "Close" at bounding box center [1072, 81] width 22 height 19
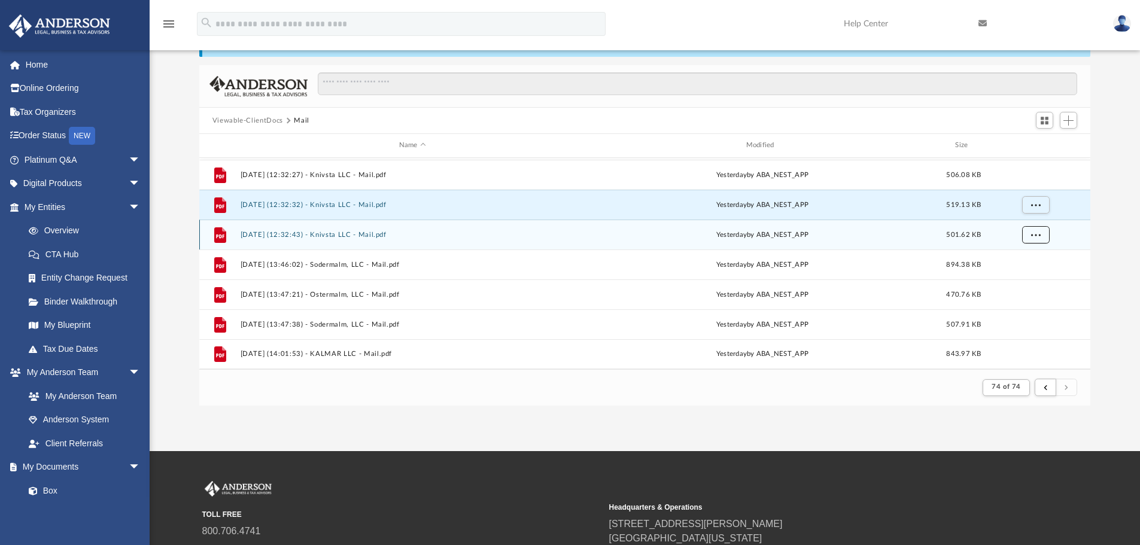
click at [1035, 231] on span "More options" at bounding box center [1036, 234] width 10 height 7
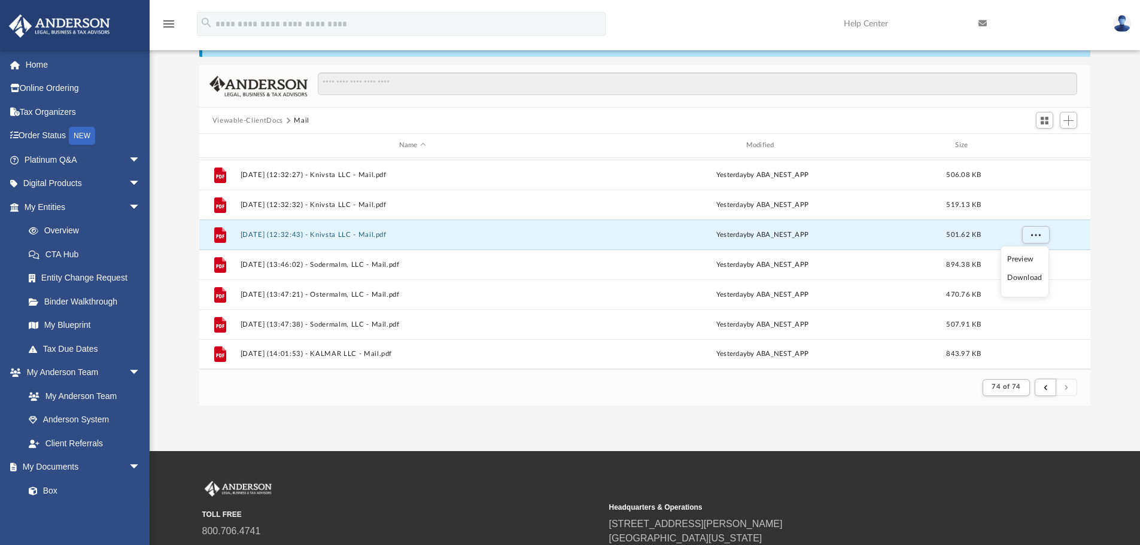
click at [1017, 258] on li "Preview" at bounding box center [1025, 259] width 35 height 13
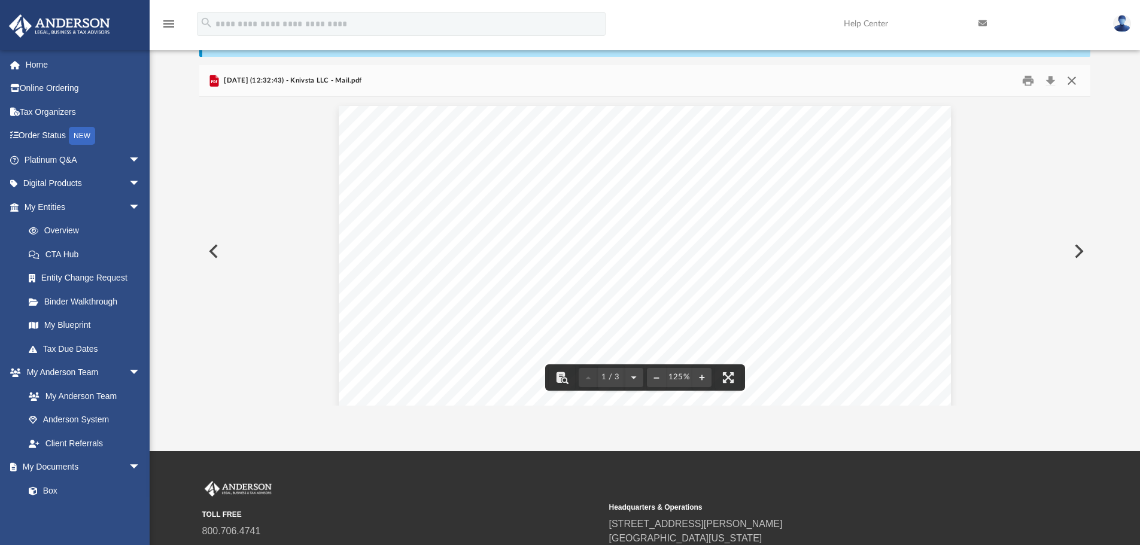
click at [1071, 89] on button "Close" at bounding box center [1072, 81] width 22 height 19
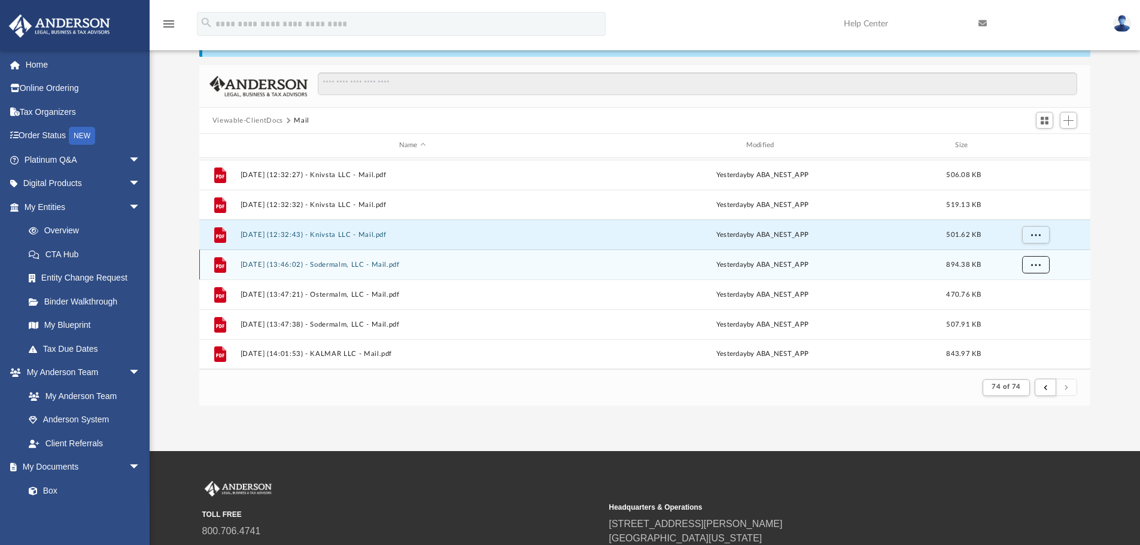
click at [1040, 257] on button "More options" at bounding box center [1036, 265] width 28 height 18
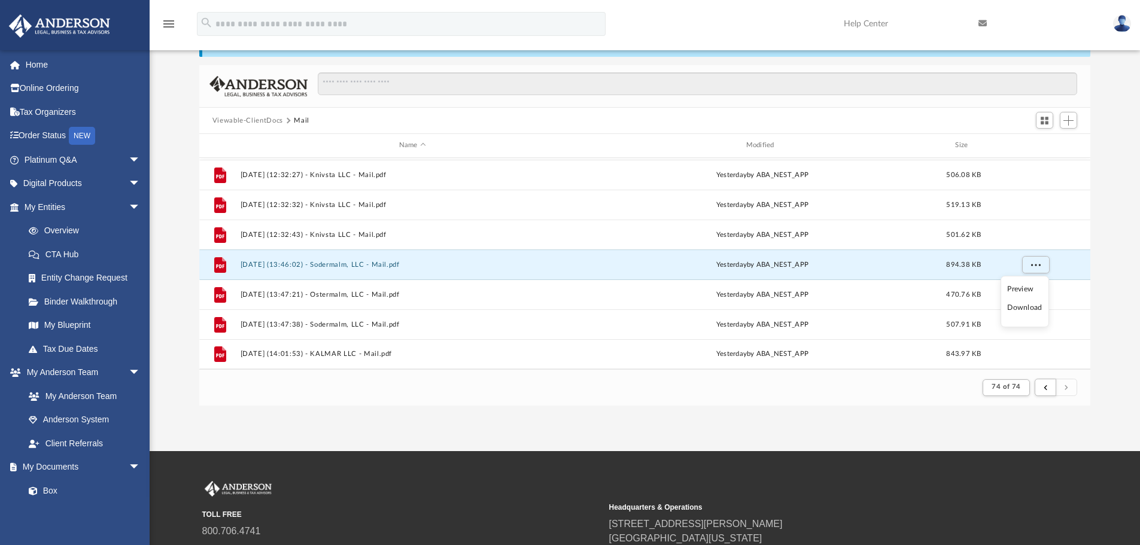
click at [1020, 290] on li "Preview" at bounding box center [1025, 289] width 35 height 13
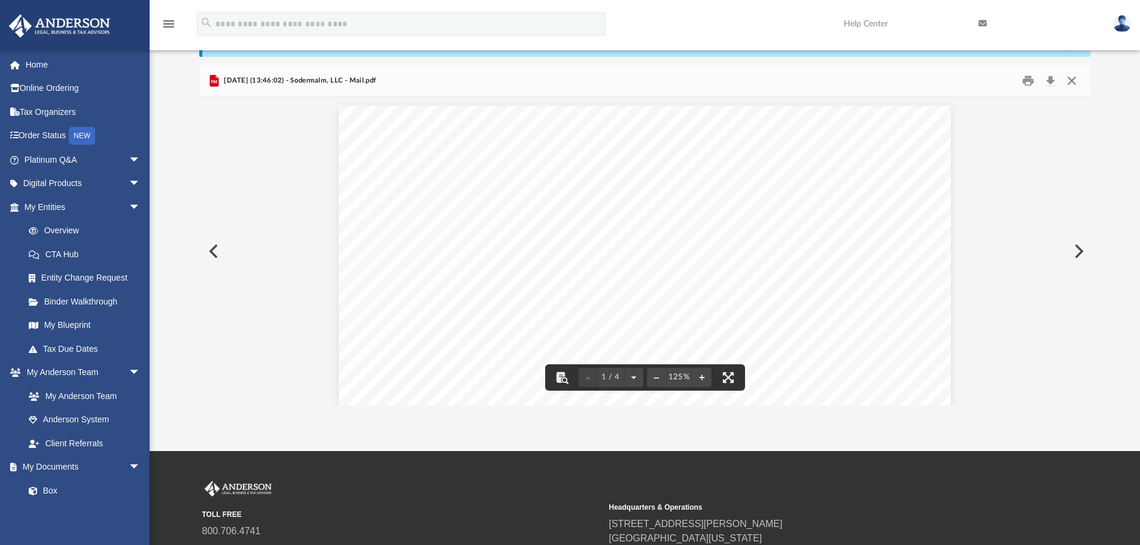
click at [1073, 87] on button "Close" at bounding box center [1072, 81] width 22 height 19
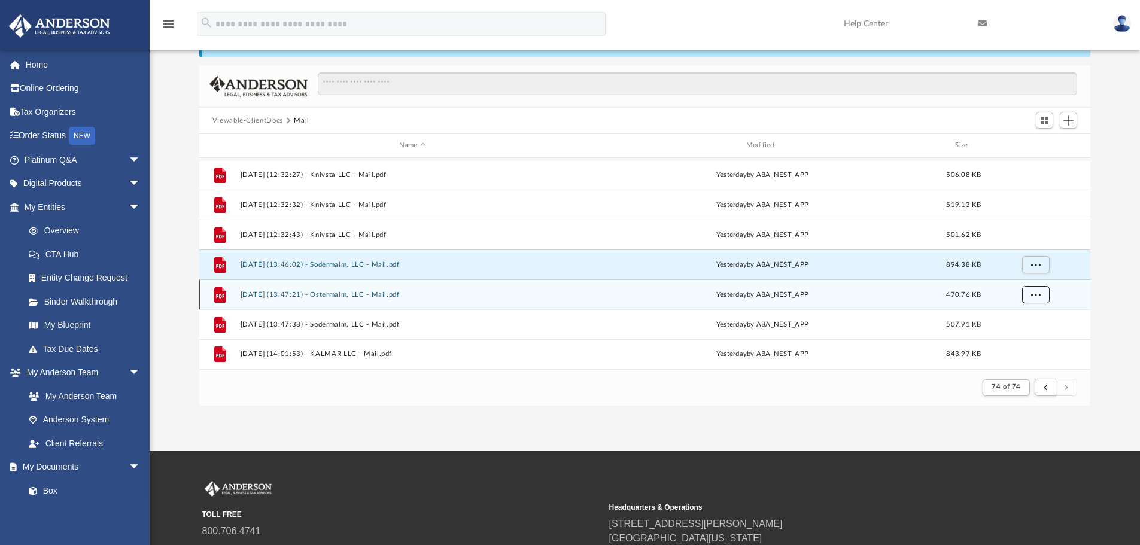
click at [1040, 299] on button "More options" at bounding box center [1036, 295] width 28 height 18
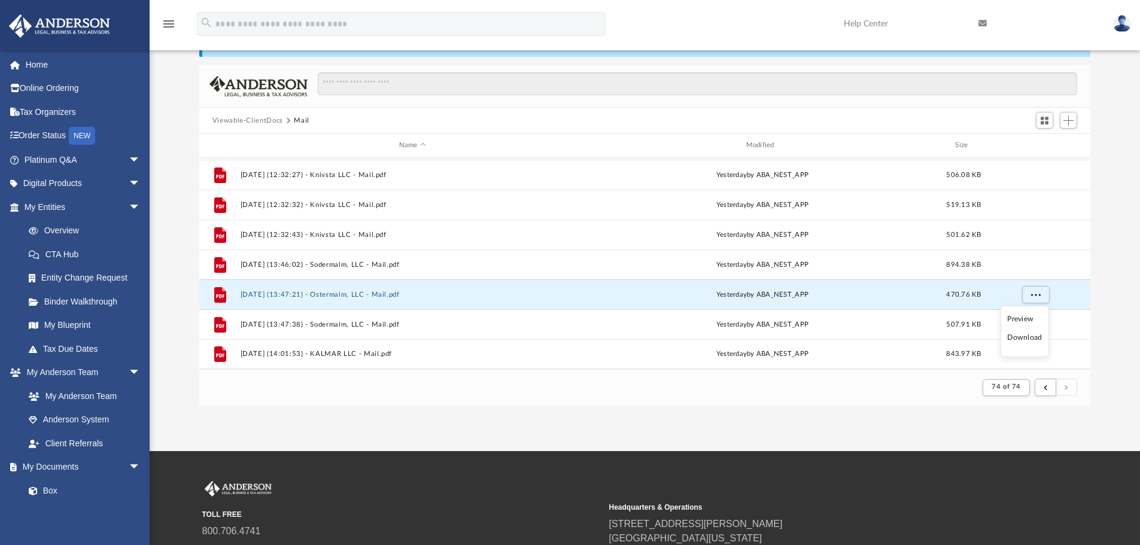
click at [1018, 318] on li "Preview" at bounding box center [1025, 319] width 35 height 13
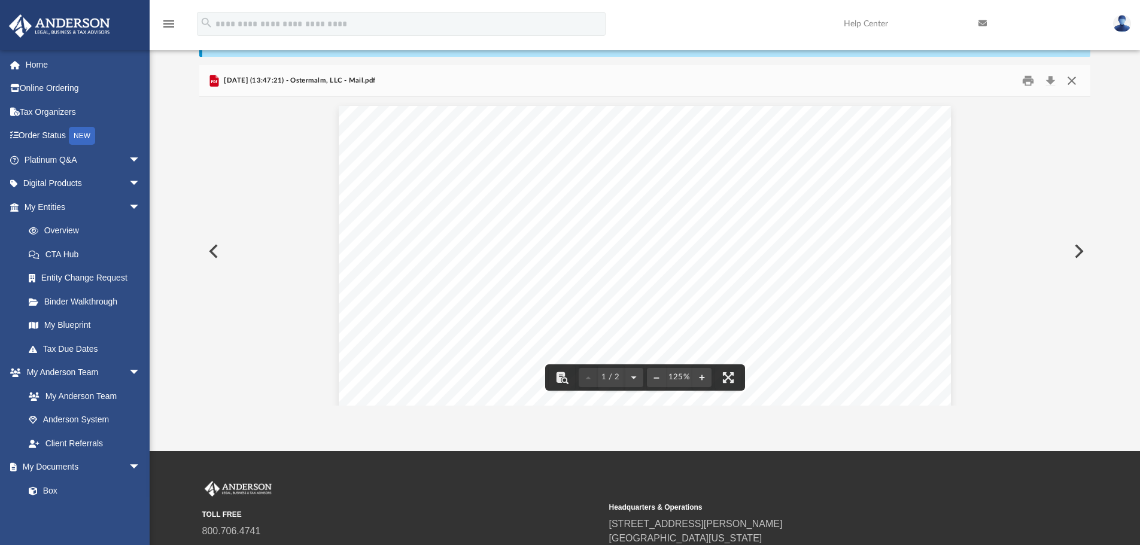
click at [1071, 81] on button "Close" at bounding box center [1072, 81] width 22 height 19
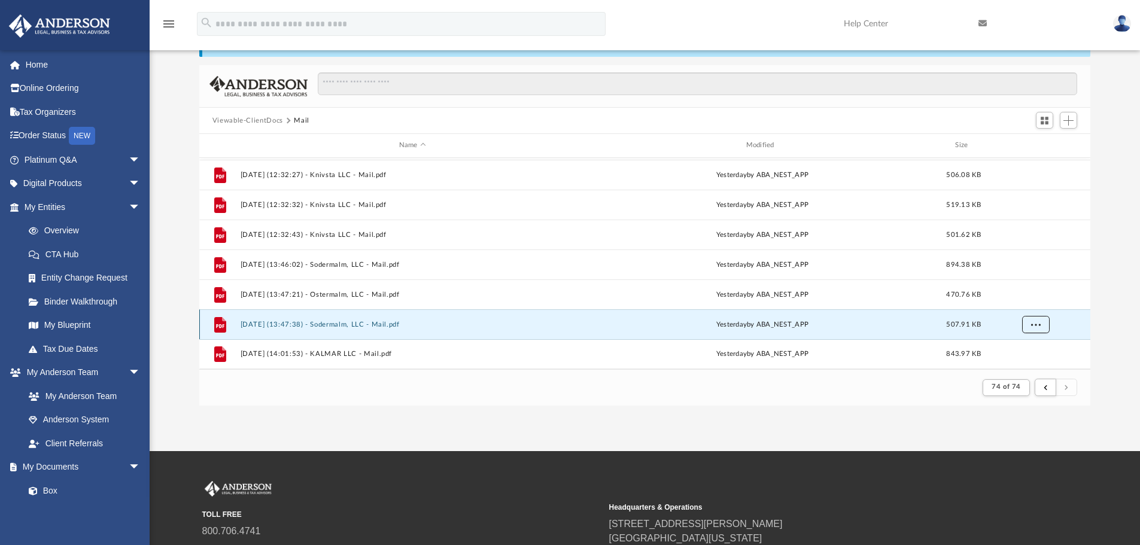
click at [1035, 327] on span "More options" at bounding box center [1036, 324] width 10 height 7
click at [1020, 278] on li "Preview" at bounding box center [1025, 280] width 35 height 13
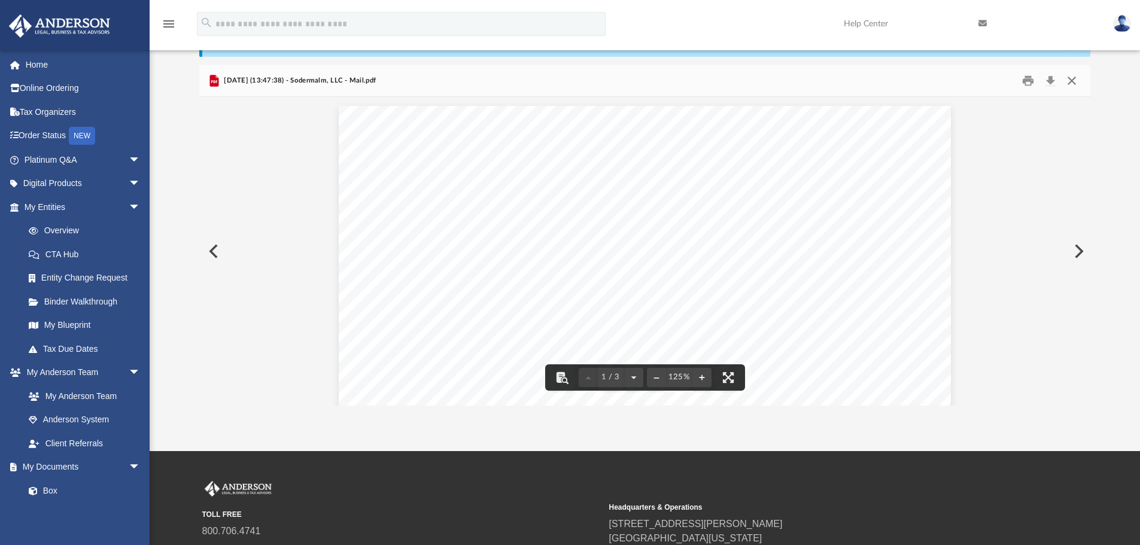
click at [1075, 78] on button "Close" at bounding box center [1072, 81] width 22 height 19
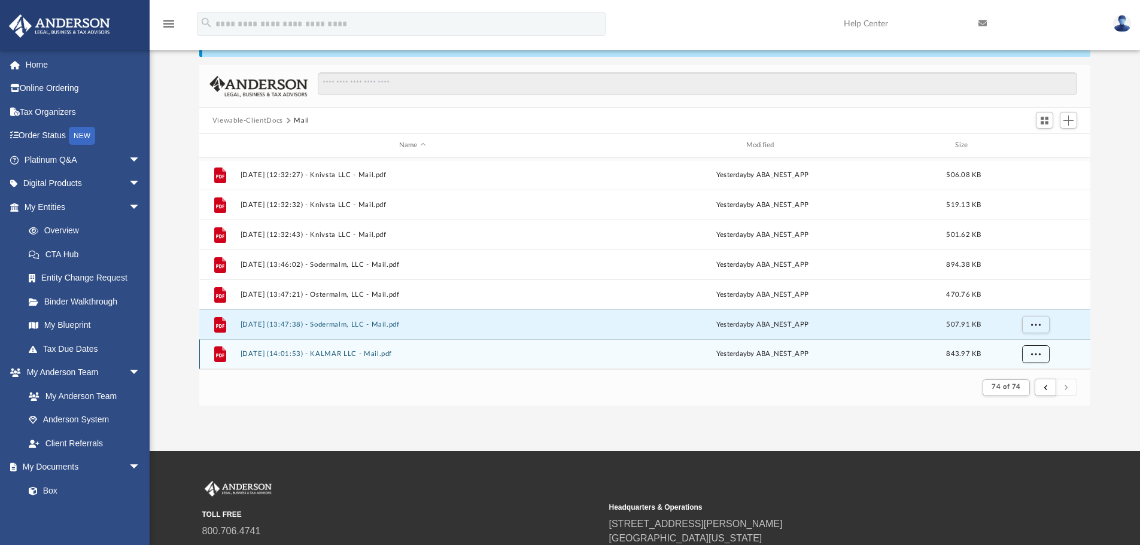
click at [1035, 358] on button "More options" at bounding box center [1036, 354] width 28 height 18
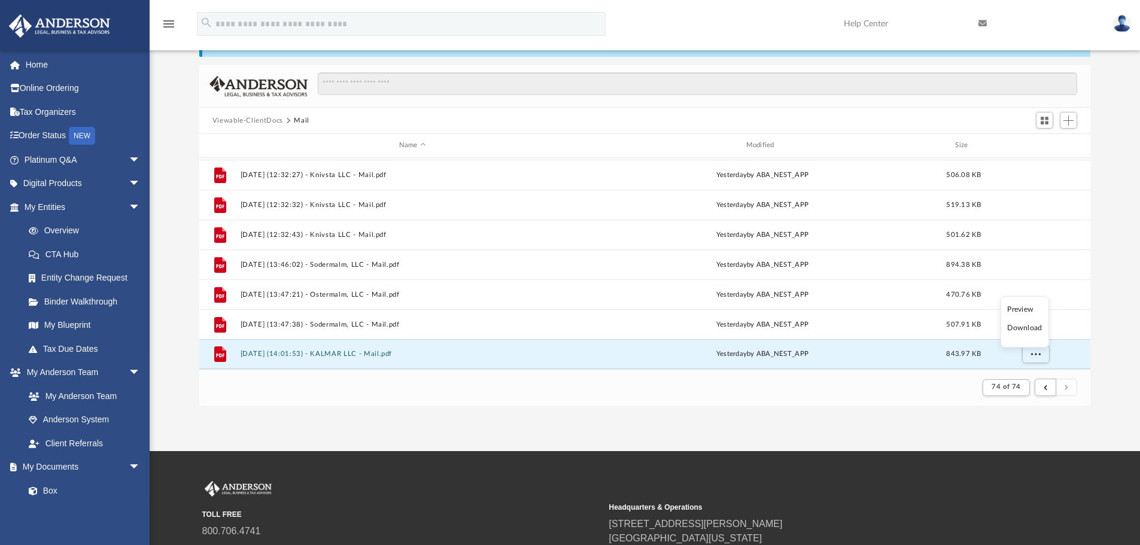
click at [1026, 308] on li "Preview" at bounding box center [1025, 310] width 35 height 13
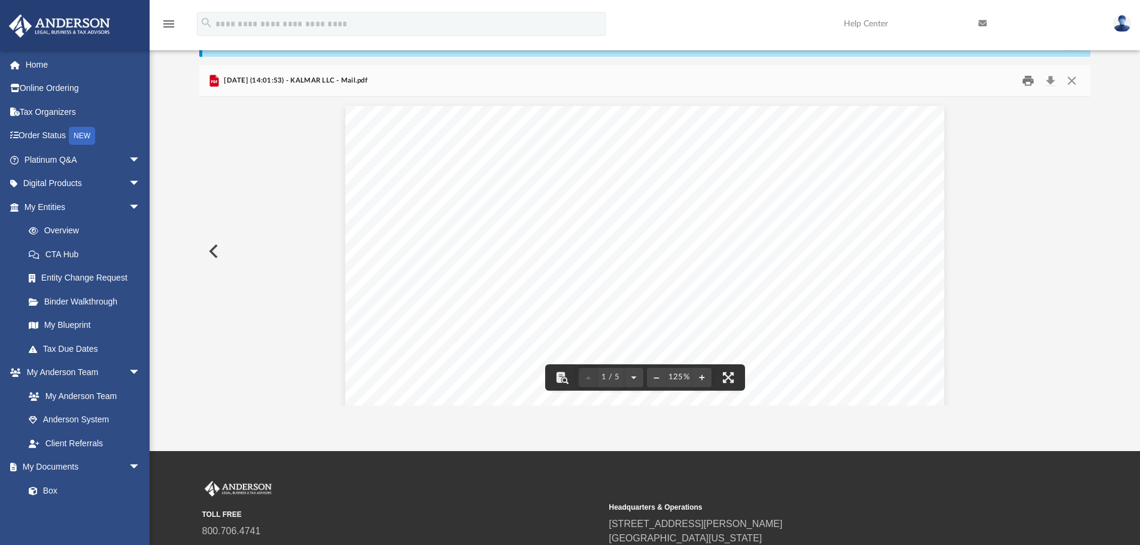
click at [1032, 78] on button "Print" at bounding box center [1029, 81] width 24 height 19
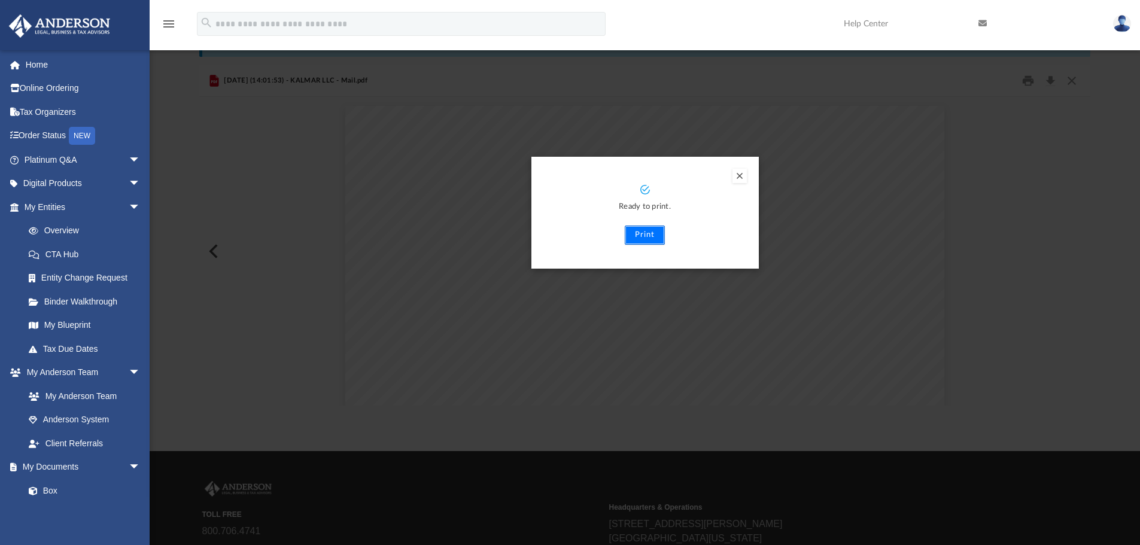
click at [639, 230] on button "Print" at bounding box center [645, 235] width 40 height 19
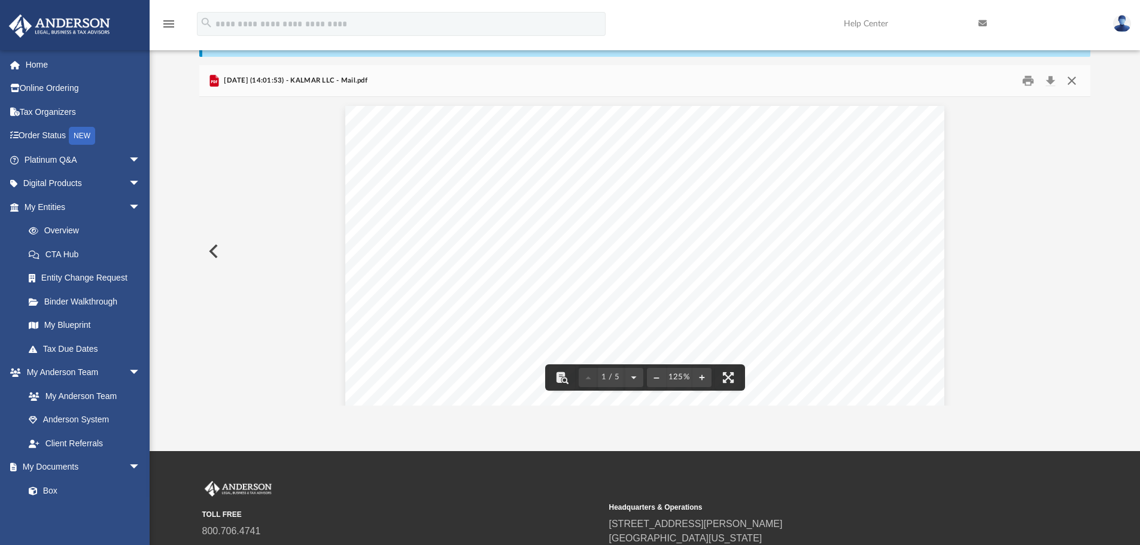
click at [1074, 84] on button "Close" at bounding box center [1072, 81] width 22 height 19
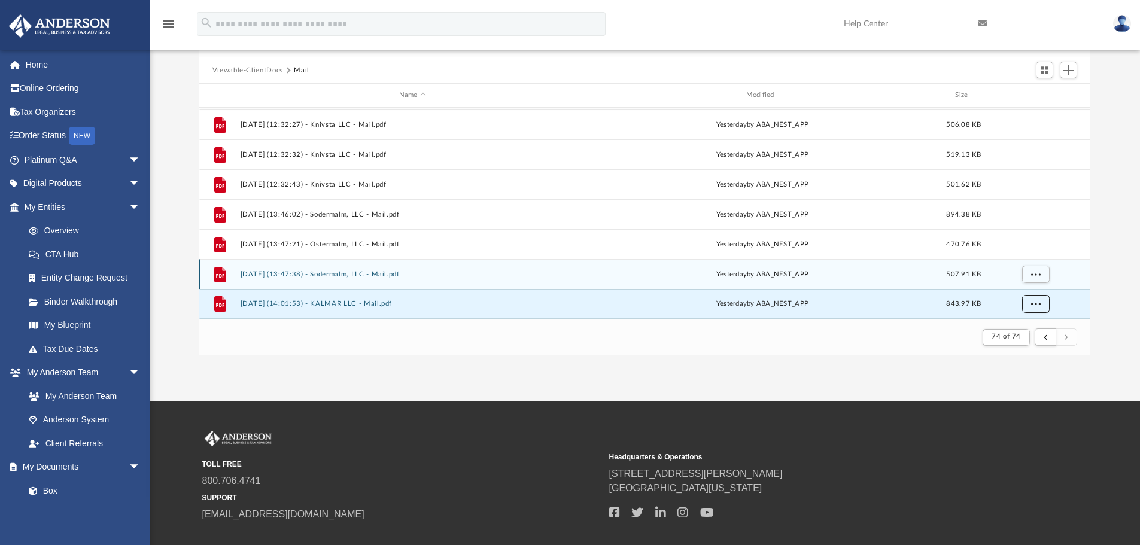
scroll to position [120, 0]
